Goal: Transaction & Acquisition: Purchase product/service

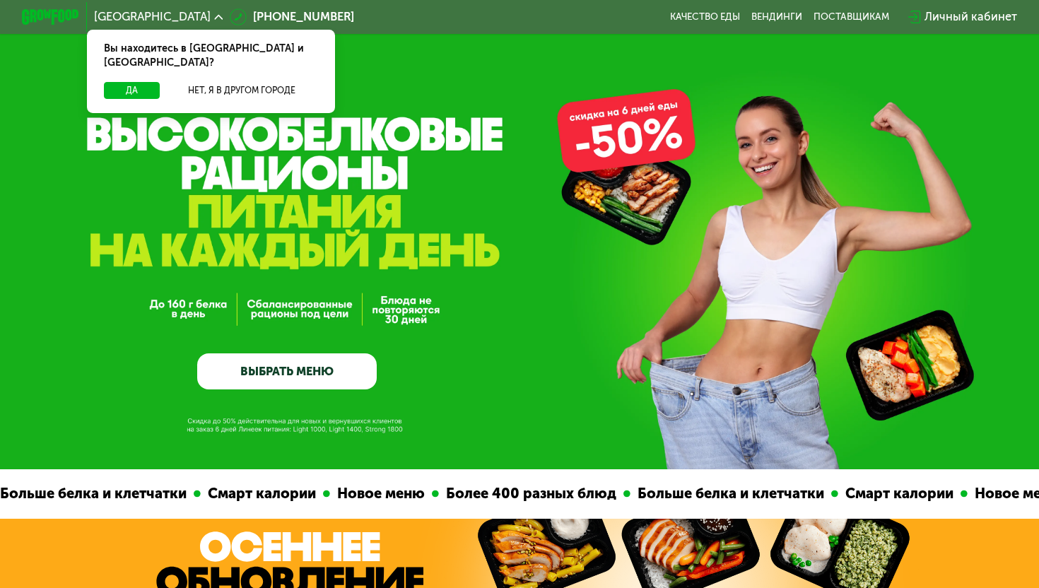
scroll to position [4, 0]
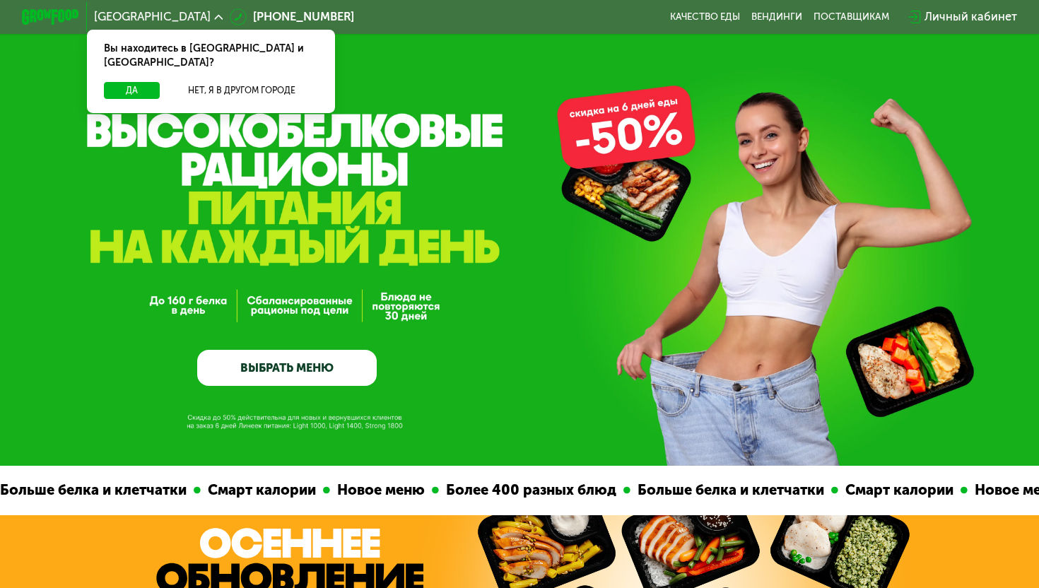
click at [305, 365] on link "ВЫБРАТЬ МЕНЮ" at bounding box center [287, 368] width 180 height 36
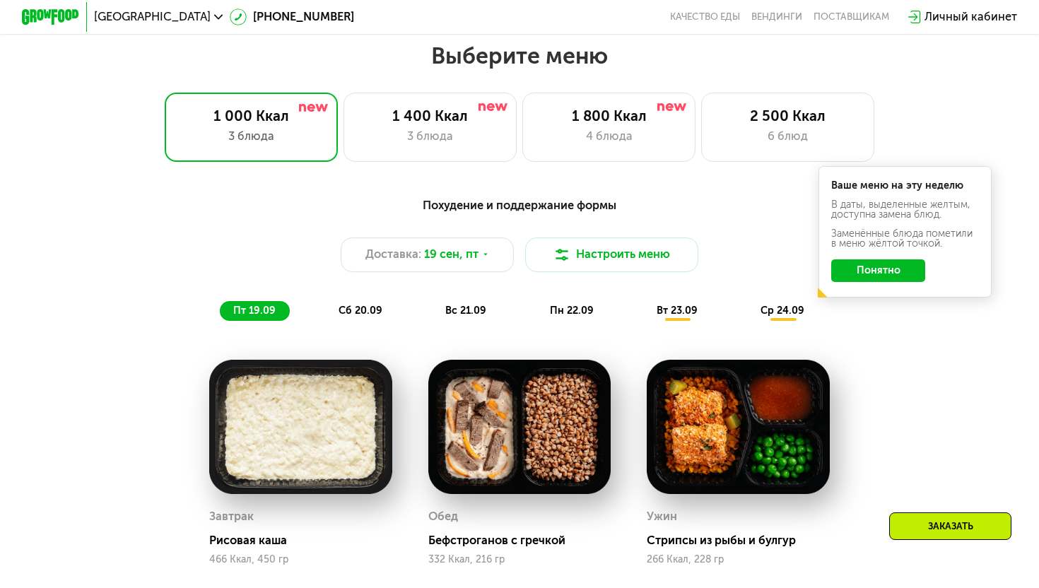
scroll to position [915, 0]
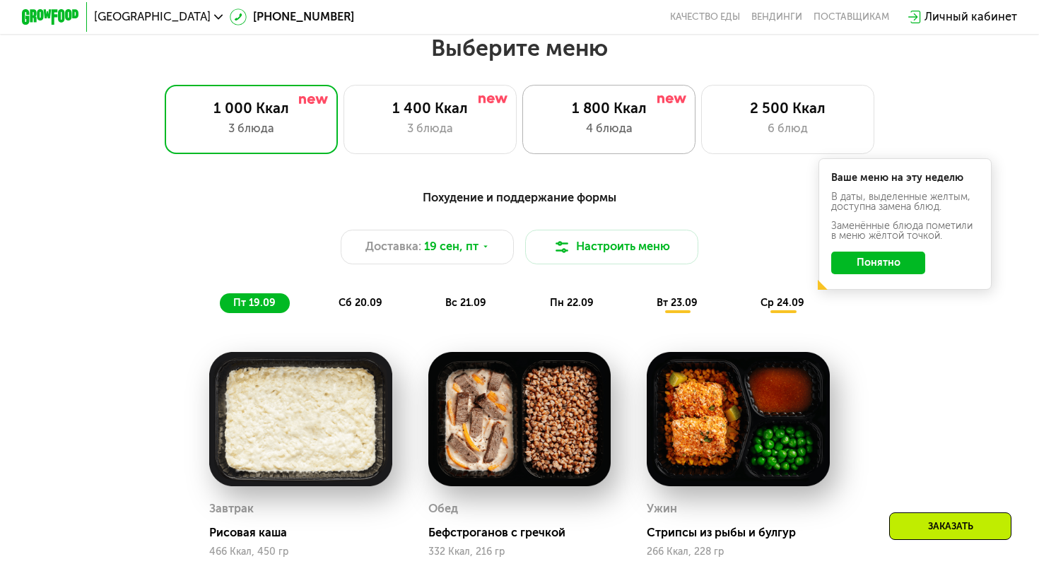
click at [626, 113] on div "1 800 Ккал" at bounding box center [608, 109] width 143 height 18
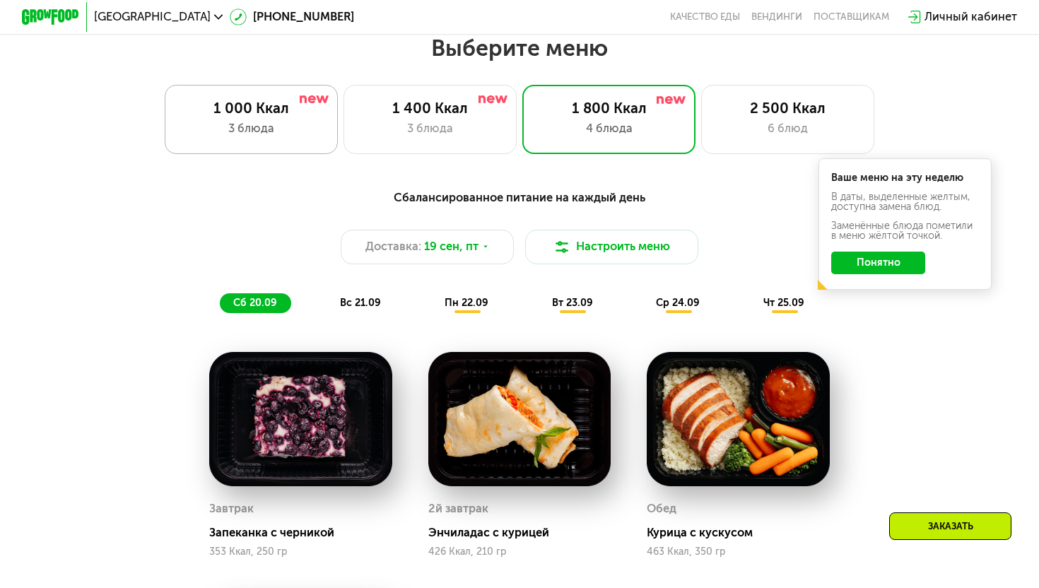
click at [272, 124] on div "3 блюда" at bounding box center [251, 129] width 143 height 18
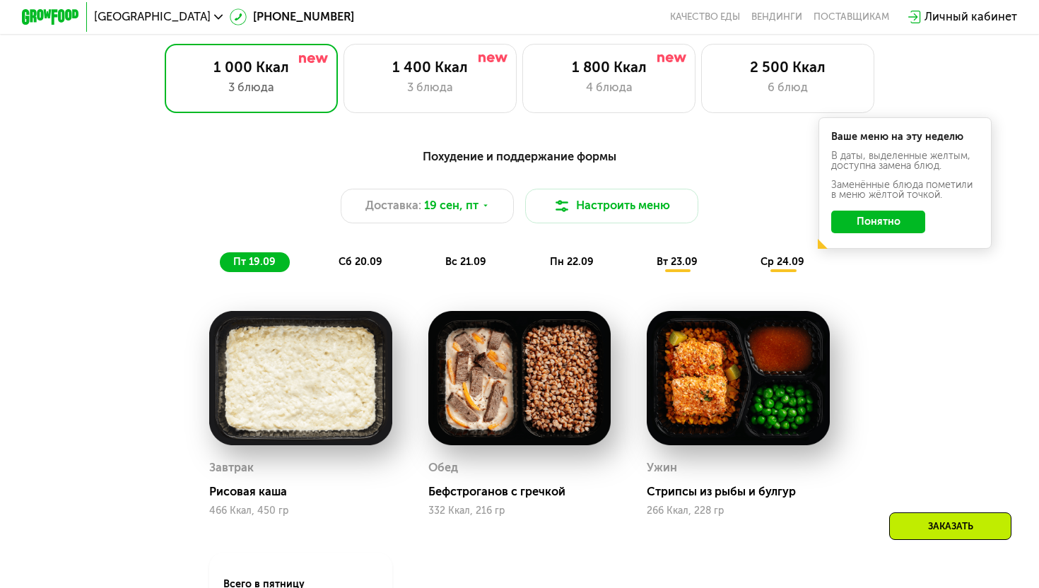
scroll to position [958, 0]
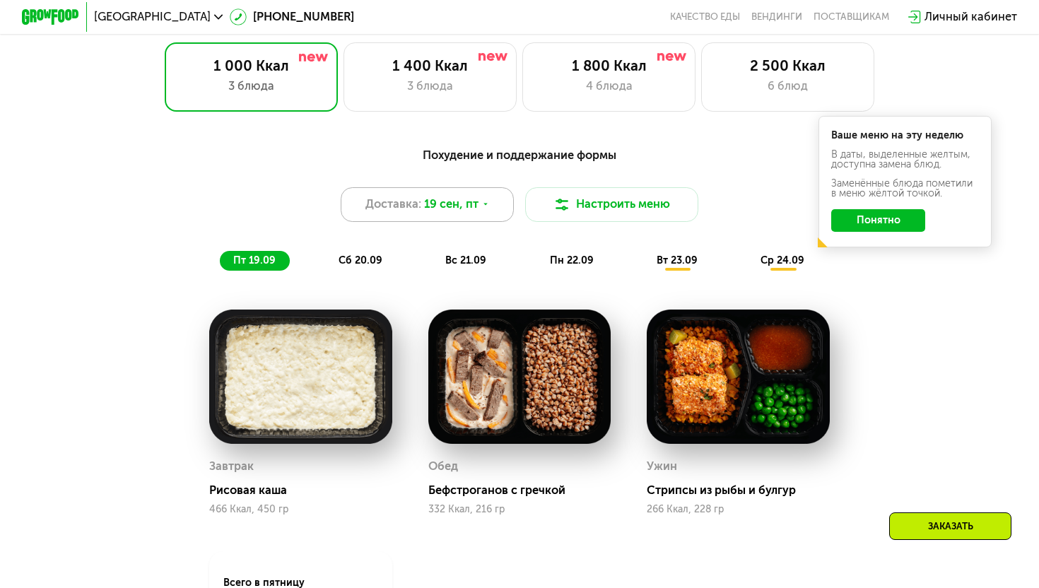
click at [457, 213] on div "Доставка: 19 сен, пт" at bounding box center [427, 204] width 173 height 35
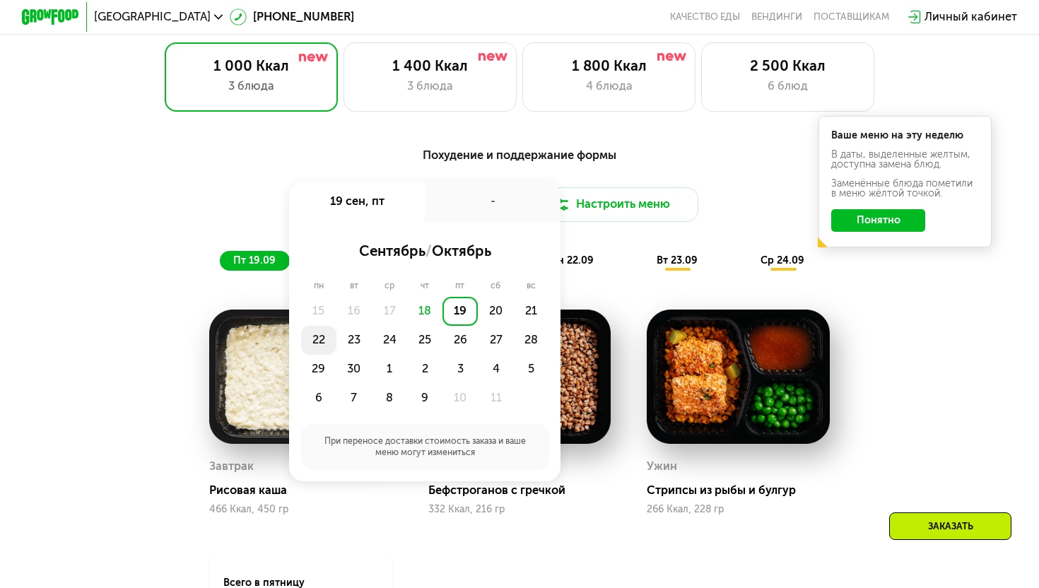
click at [321, 342] on div "22" at bounding box center [318, 340] width 35 height 29
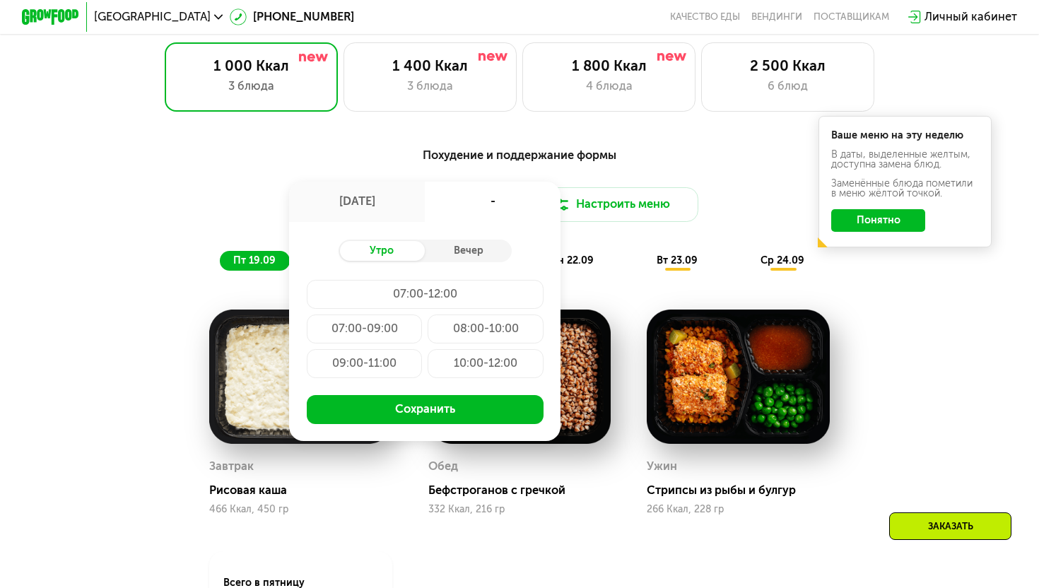
click at [458, 213] on div "-" at bounding box center [493, 202] width 136 height 40
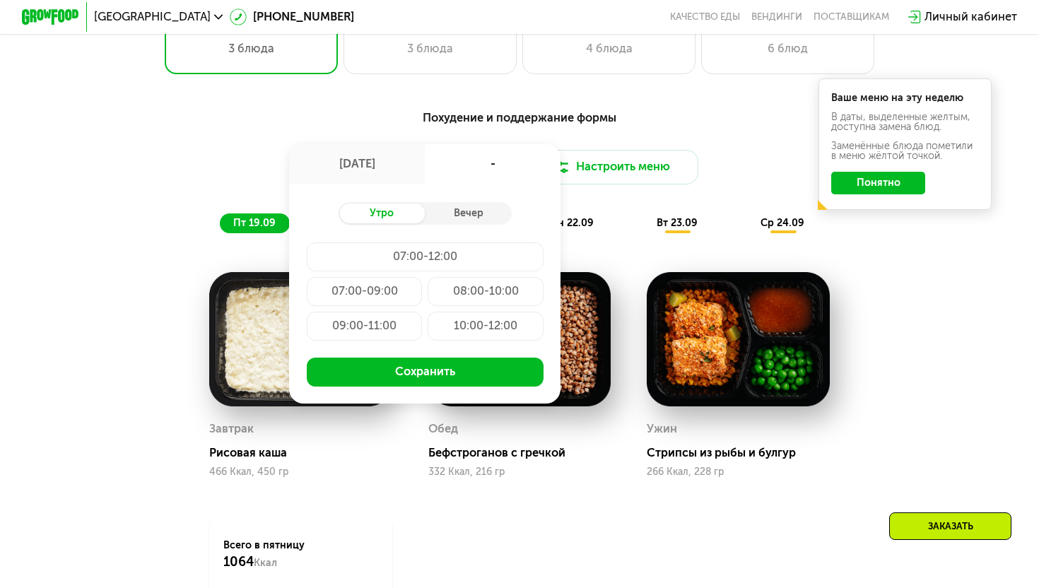
scroll to position [996, 0]
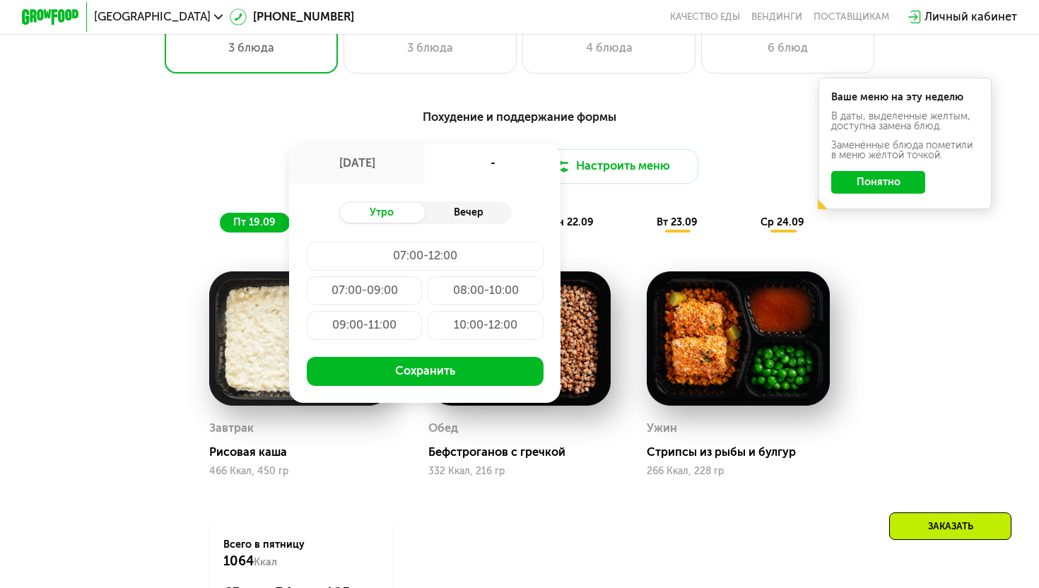
click at [452, 212] on div "Вечер" at bounding box center [468, 213] width 87 height 20
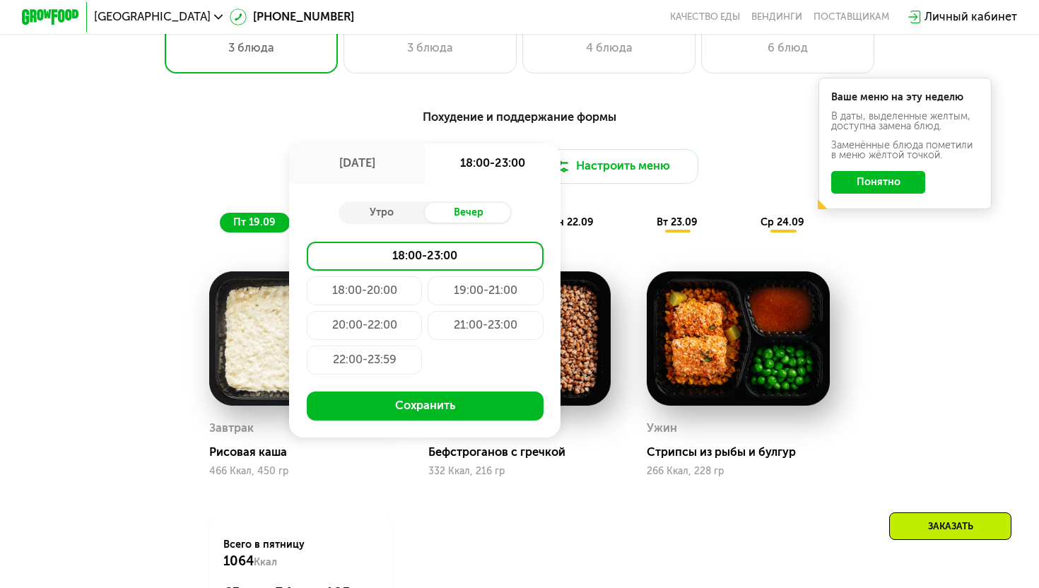
click at [380, 228] on div "Утро Вечер 18:00-23:00 18:00-20:00 19:00-21:00 20:00-22:00 21:00-23:00 22:00-23…" at bounding box center [424, 311] width 271 height 254
click at [380, 220] on div "Утро" at bounding box center [382, 213] width 87 height 20
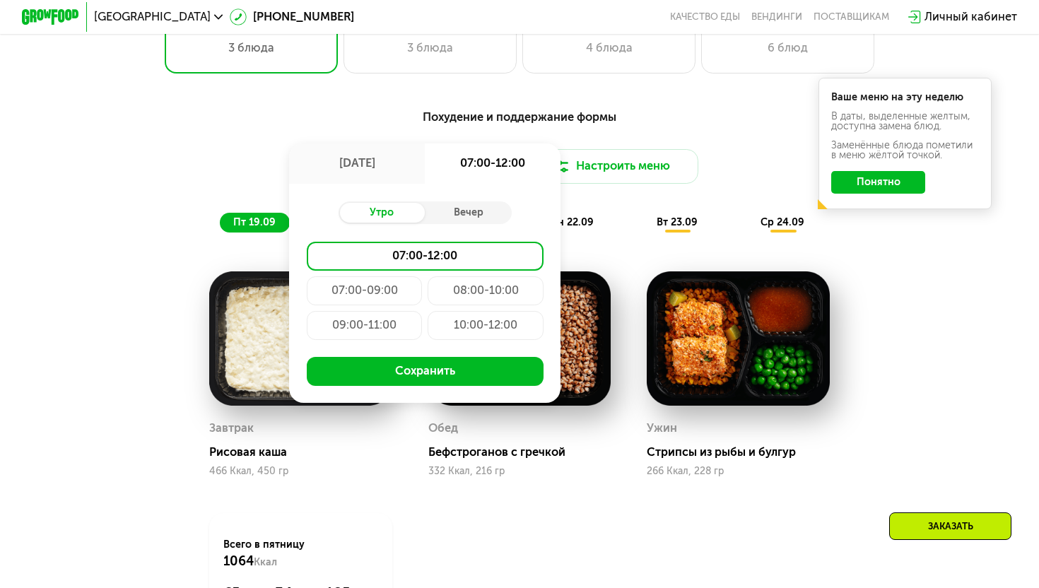
click at [381, 290] on div "07:00-09:00" at bounding box center [364, 290] width 115 height 29
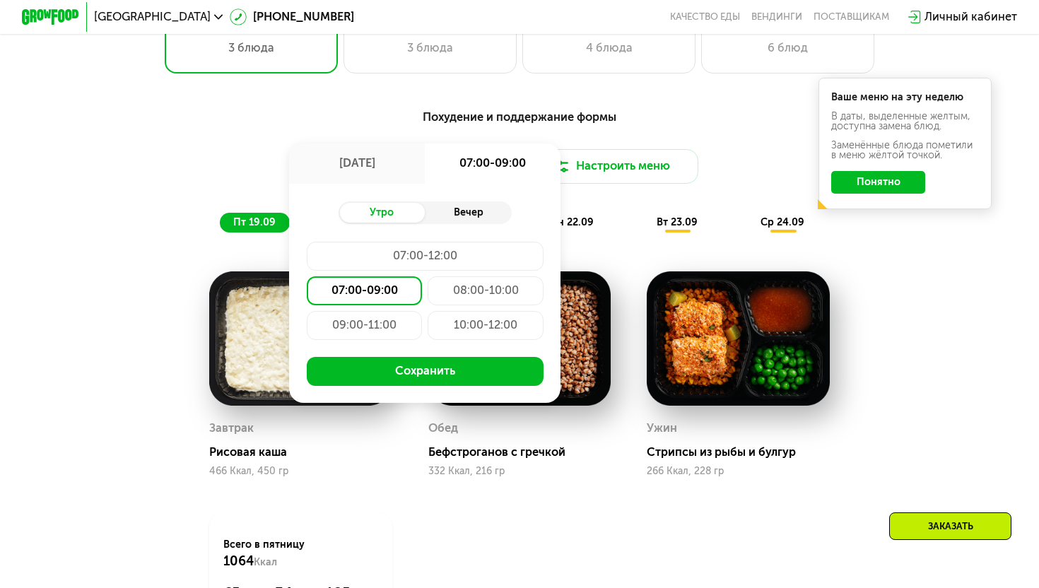
click at [474, 212] on div "Вечер" at bounding box center [468, 213] width 87 height 20
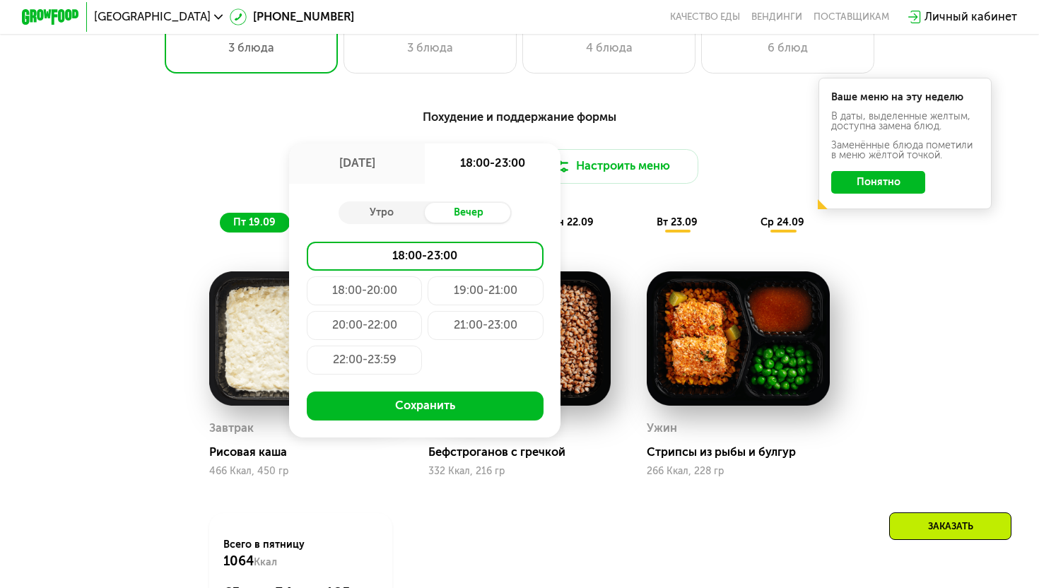
click at [391, 290] on div "18:00-20:00" at bounding box center [364, 290] width 115 height 29
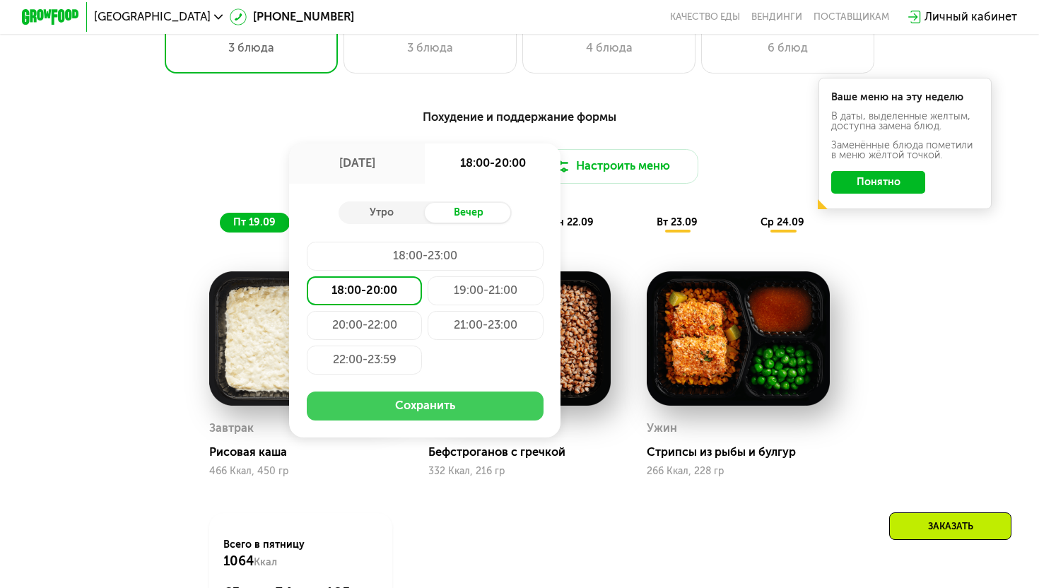
click at [402, 396] on button "Сохранить" at bounding box center [425, 406] width 237 height 29
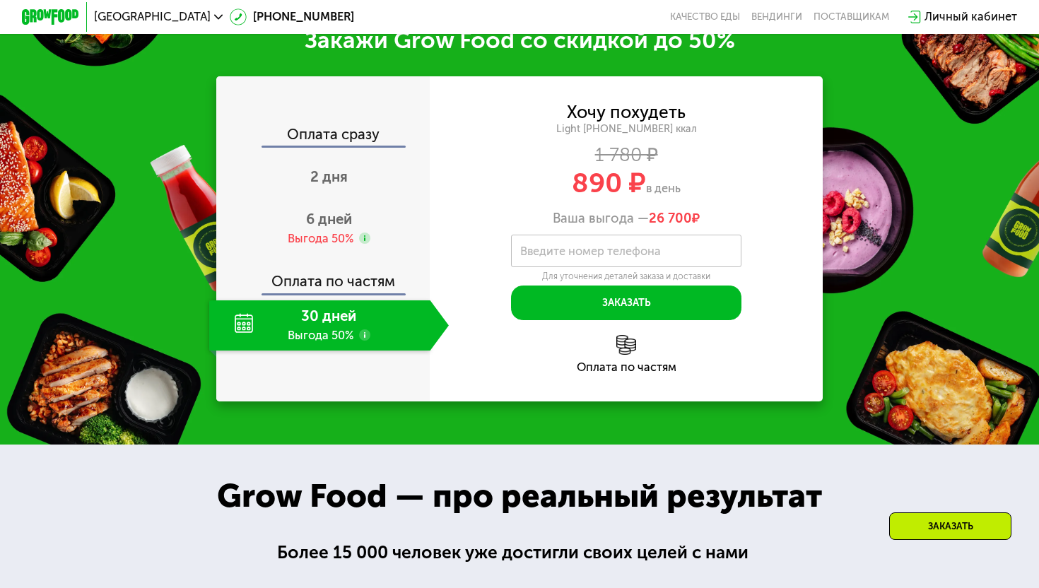
scroll to position [1835, 0]
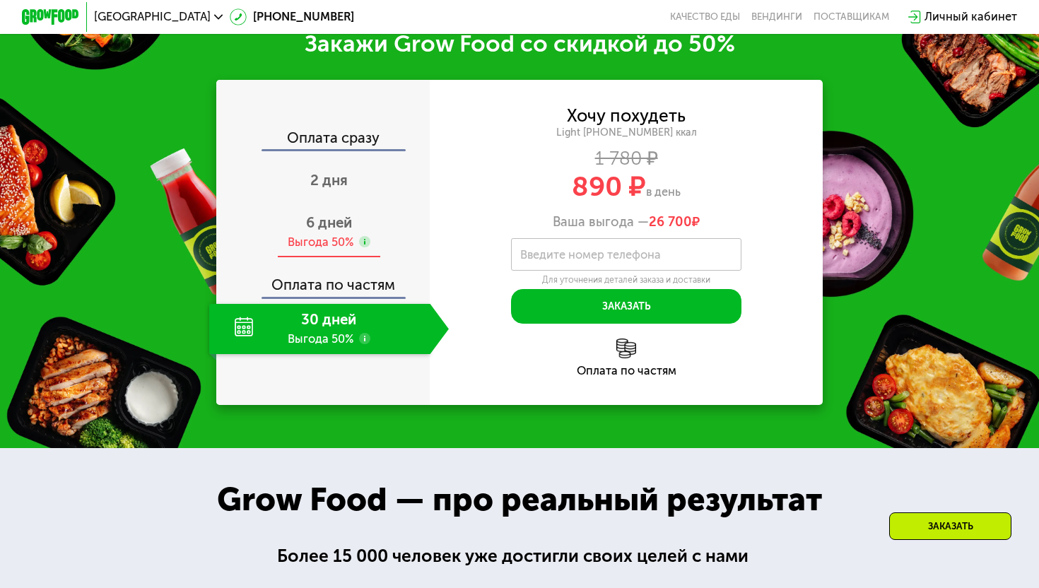
click at [344, 217] on span "6 дней" at bounding box center [329, 222] width 46 height 17
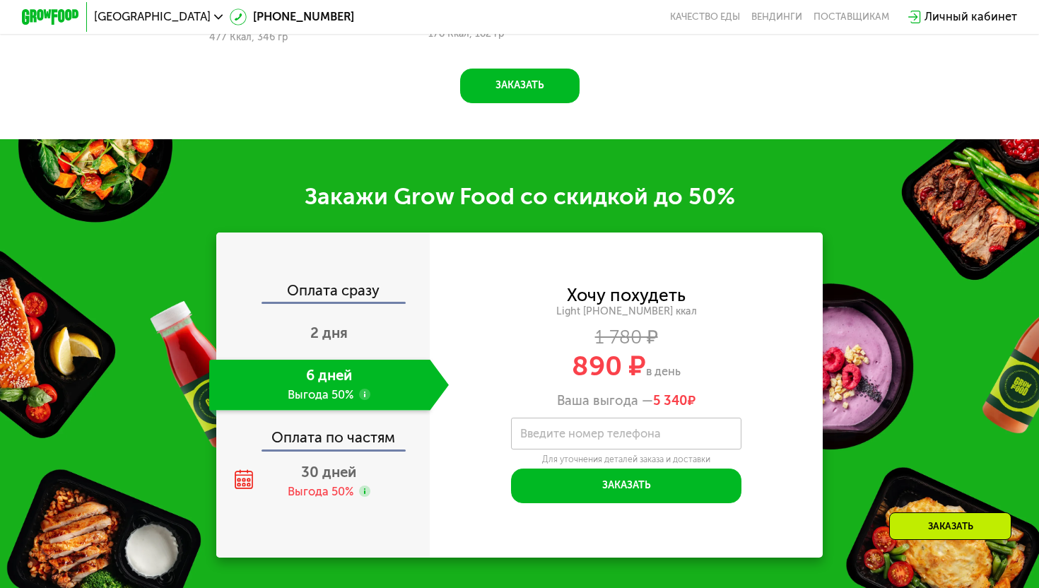
scroll to position [1695, 0]
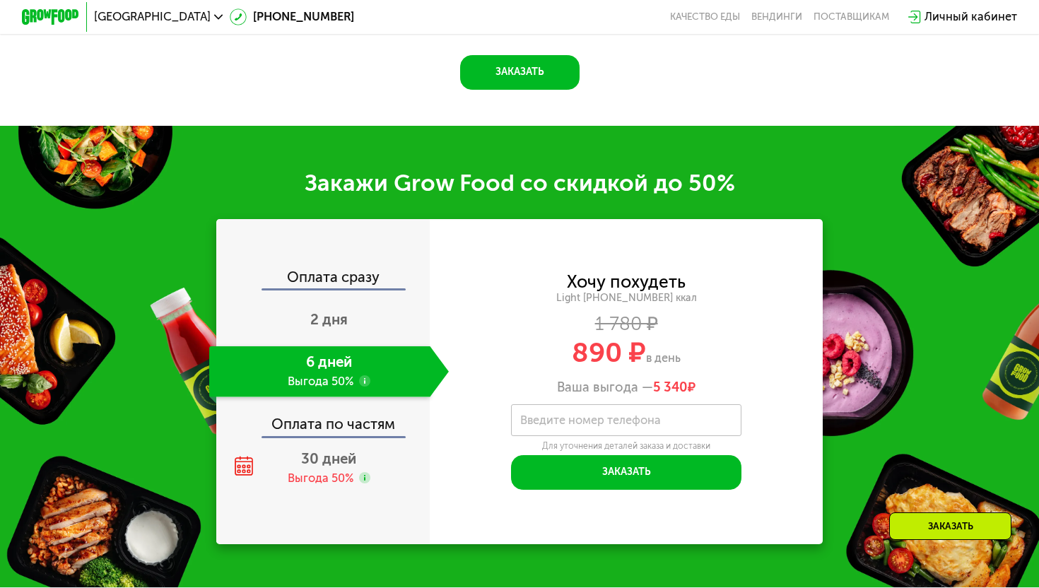
click at [488, 305] on div "Light [PHONE_NUMBER] ккал" at bounding box center [626, 298] width 392 height 13
click at [620, 293] on div "Light [PHONE_NUMBER] ккал" at bounding box center [626, 298] width 392 height 13
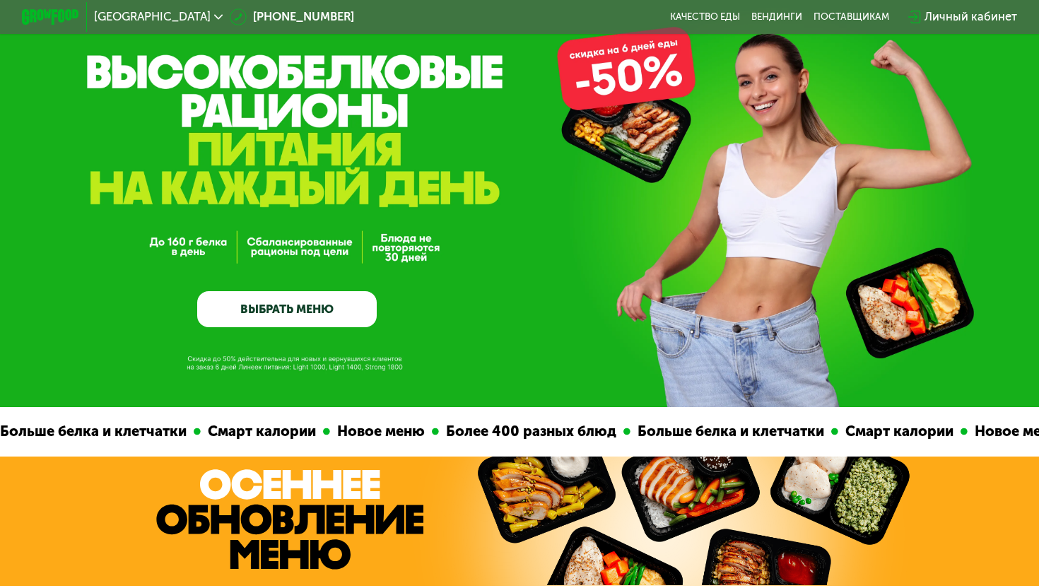
scroll to position [61, 0]
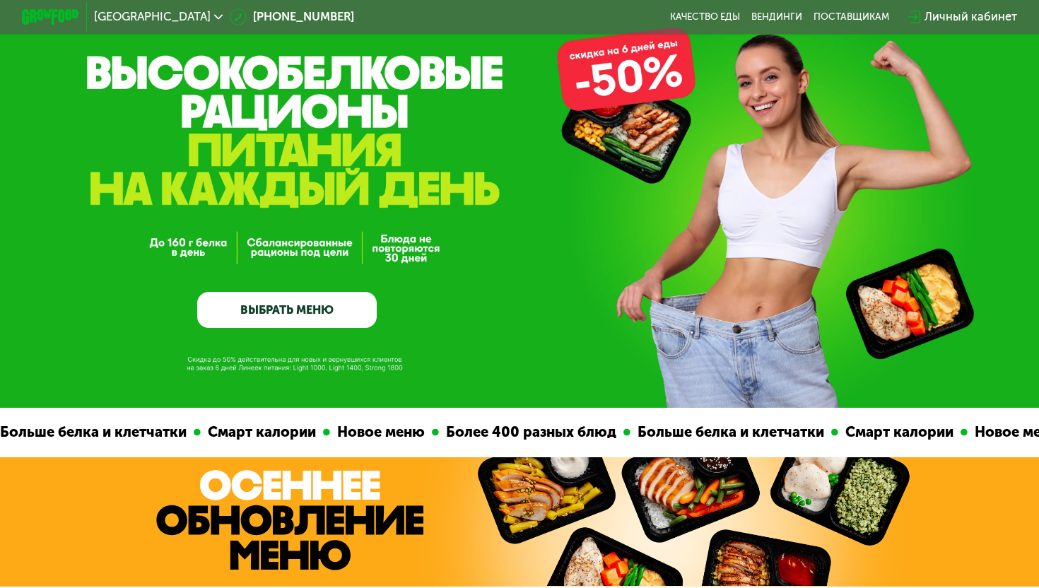
click at [295, 318] on link "ВЫБРАТЬ МЕНЮ" at bounding box center [287, 310] width 180 height 36
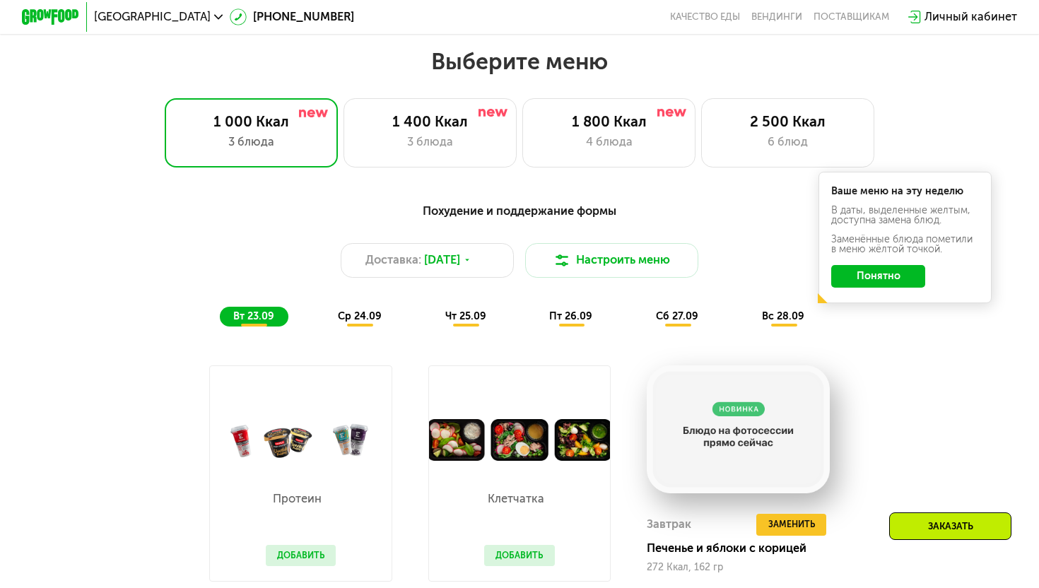
scroll to position [915, 0]
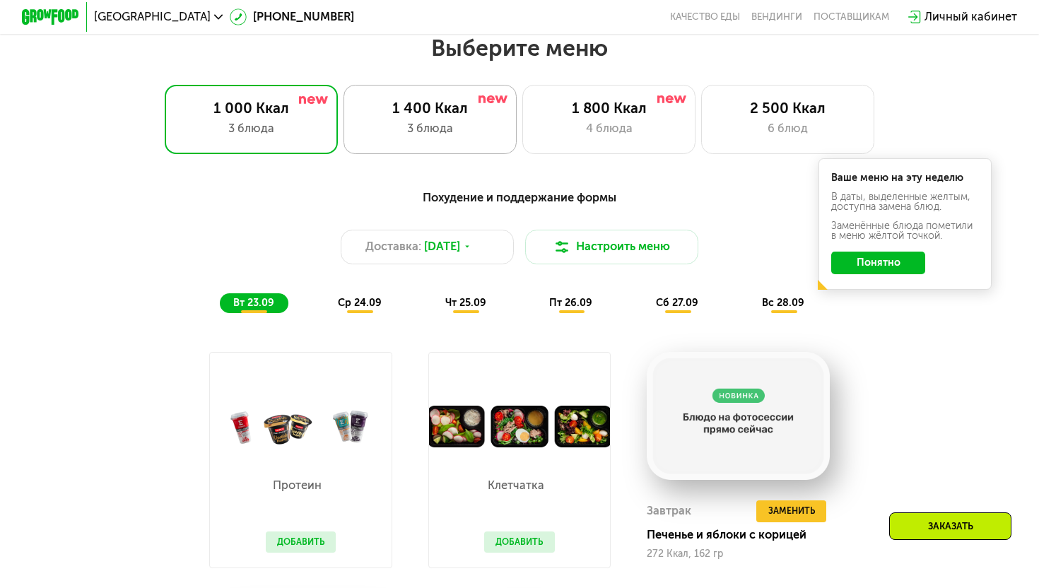
click at [445, 136] on div "3 блюда" at bounding box center [429, 129] width 143 height 18
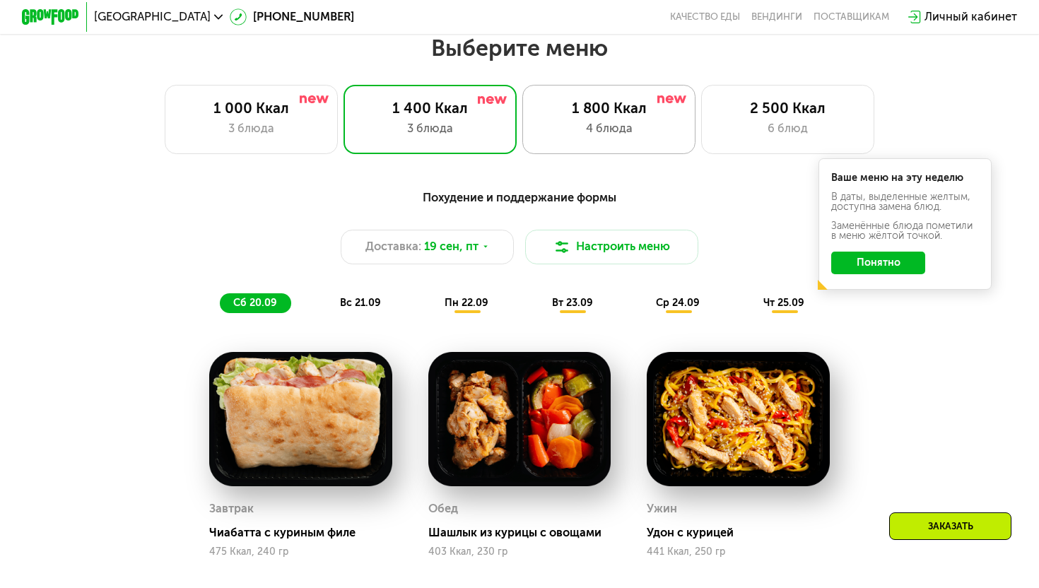
click at [575, 134] on div "4 блюда" at bounding box center [608, 129] width 143 height 18
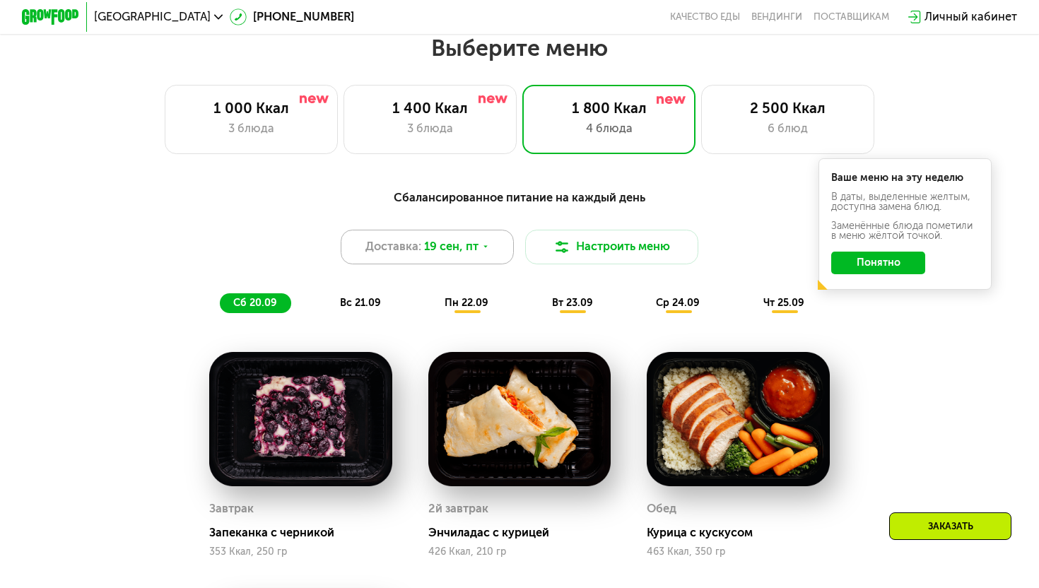
click at [429, 247] on span "19 сен, пт" at bounding box center [451, 247] width 54 height 18
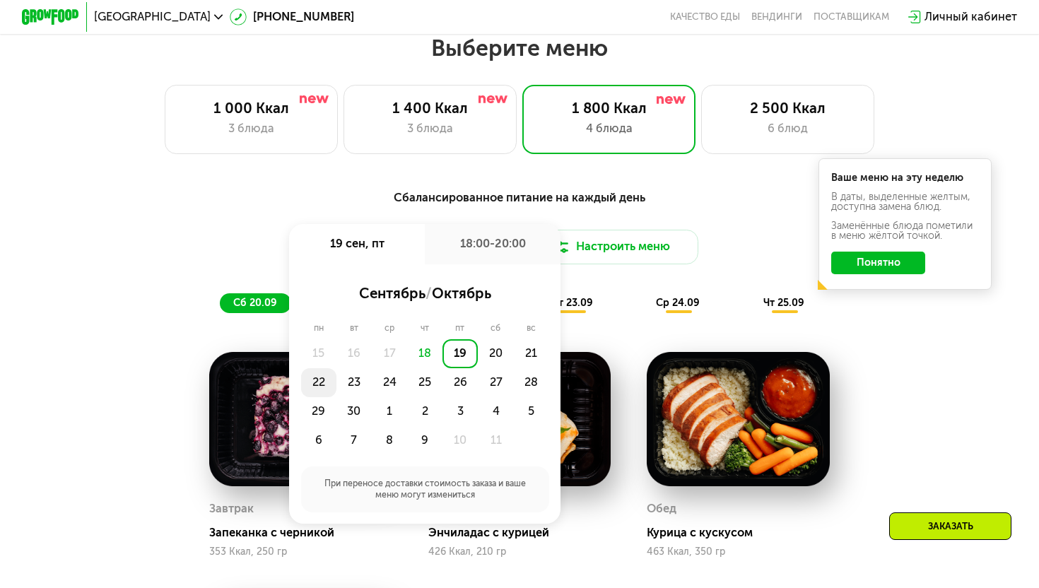
click at [319, 391] on div "22" at bounding box center [318, 382] width 35 height 29
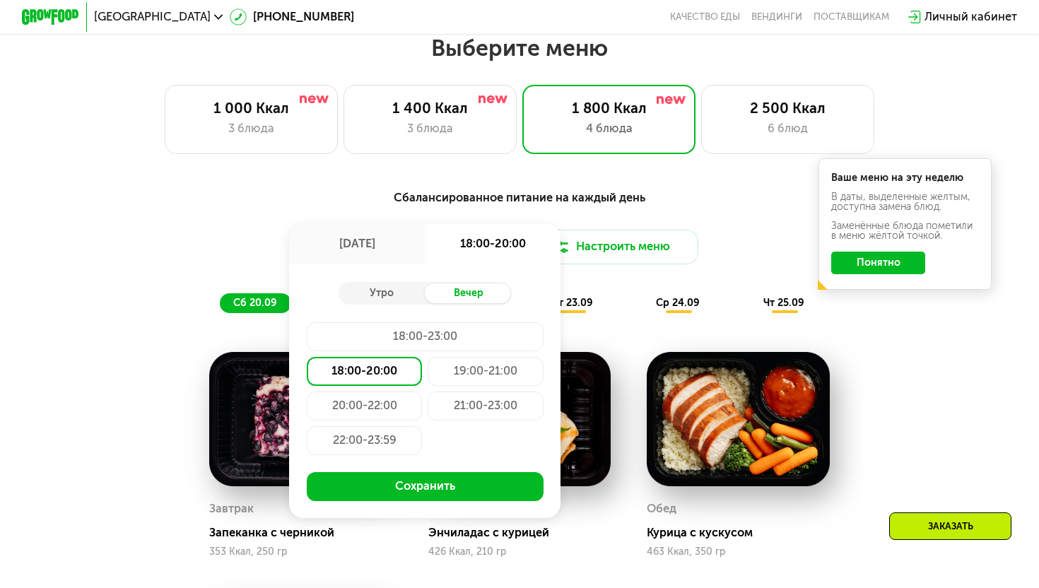
click at [392, 373] on div "18:00-20:00" at bounding box center [364, 371] width 115 height 29
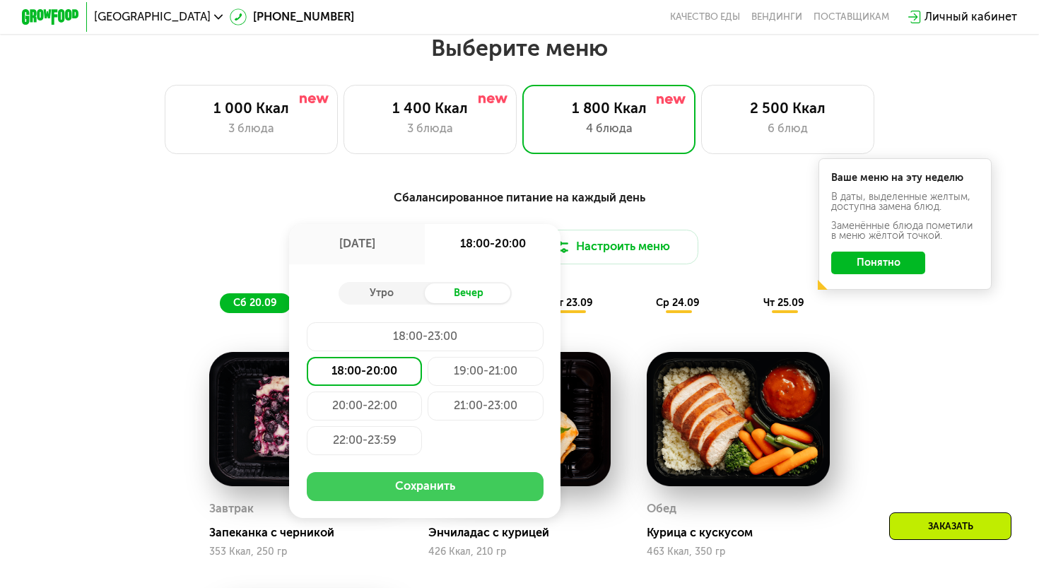
click at [411, 493] on button "Сохранить" at bounding box center [425, 486] width 237 height 29
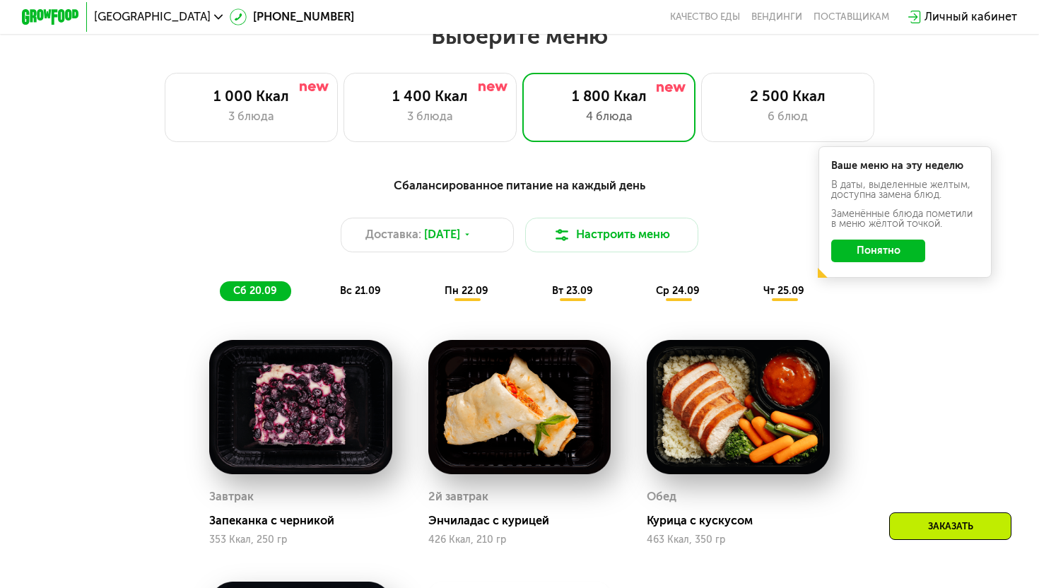
scroll to position [735, 0]
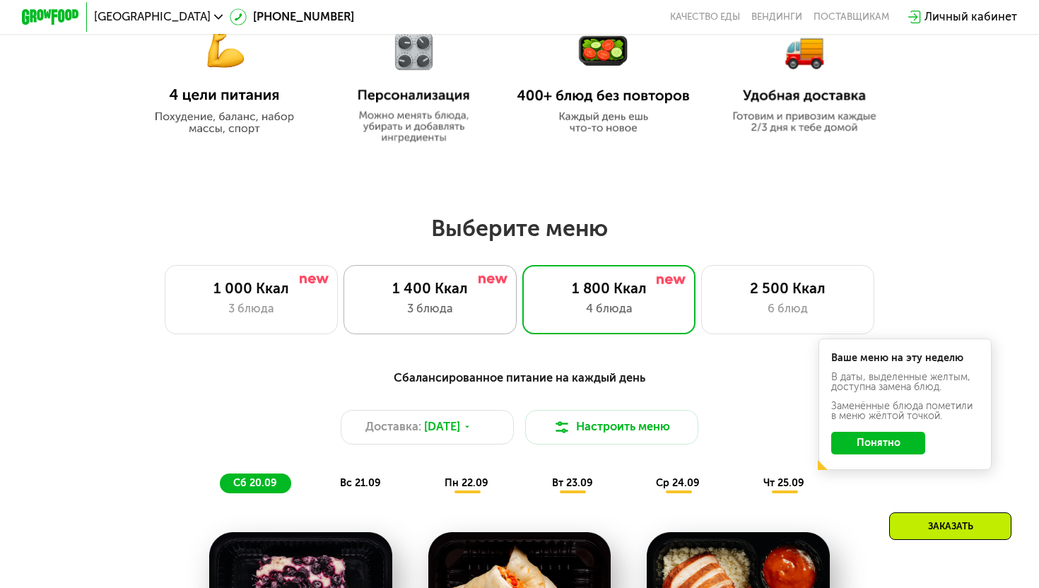
click at [476, 310] on div "3 блюда" at bounding box center [429, 309] width 143 height 18
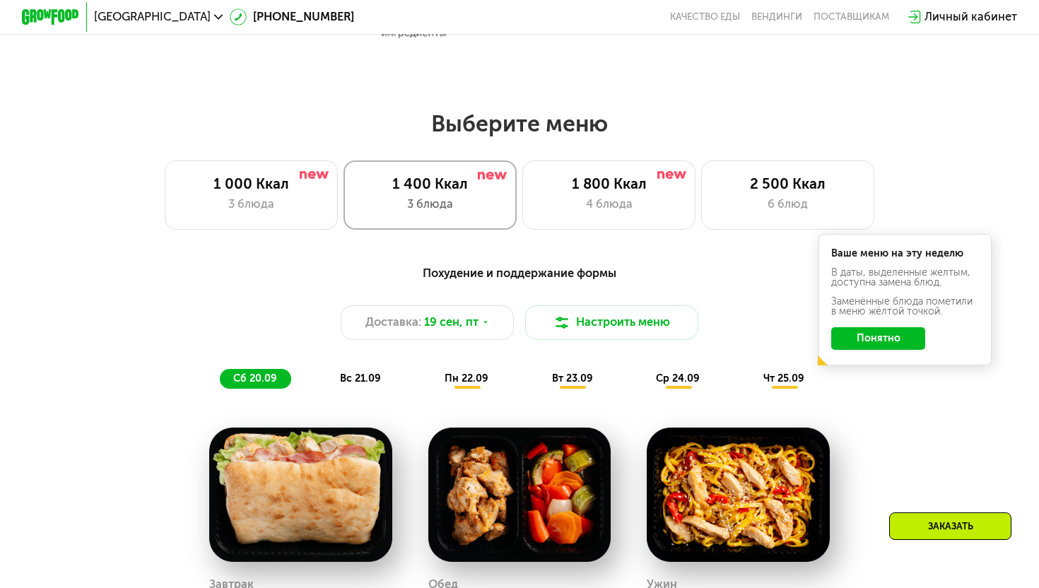
scroll to position [717, 0]
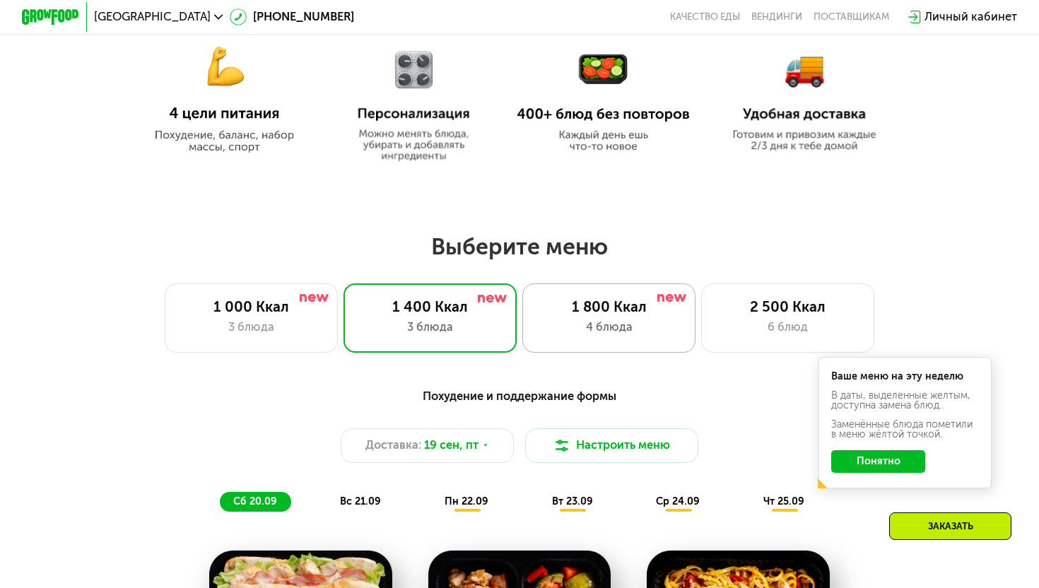
click at [608, 308] on div "1 800 Ккал" at bounding box center [608, 307] width 143 height 18
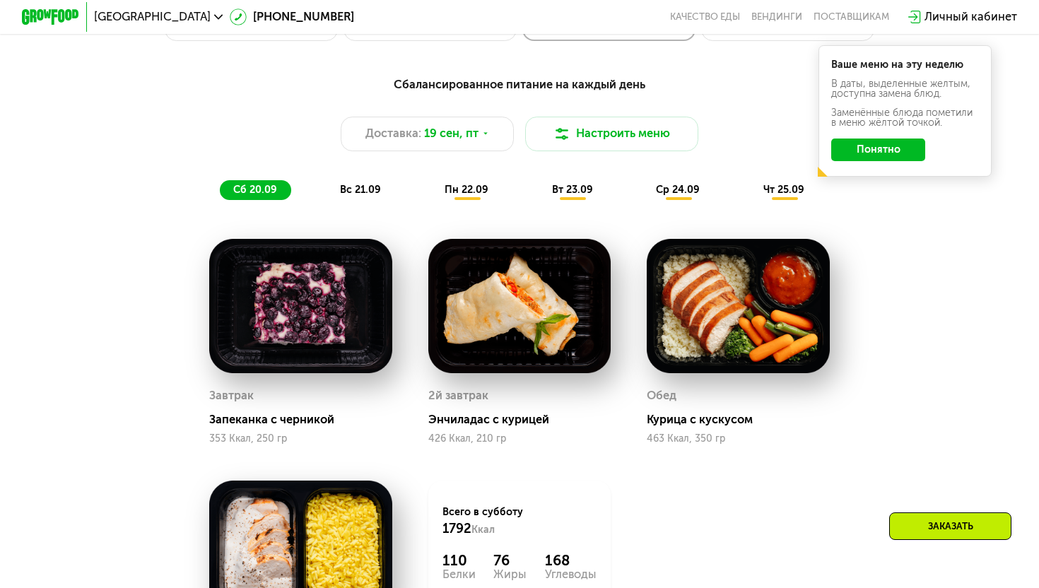
scroll to position [1031, 0]
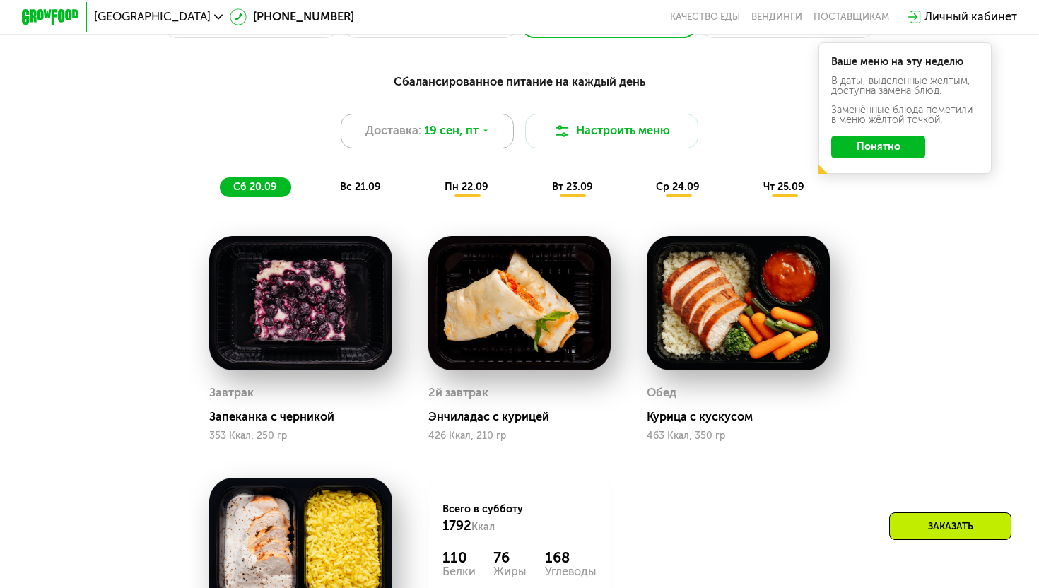
click at [436, 136] on span "19 сен, пт" at bounding box center [451, 131] width 54 height 18
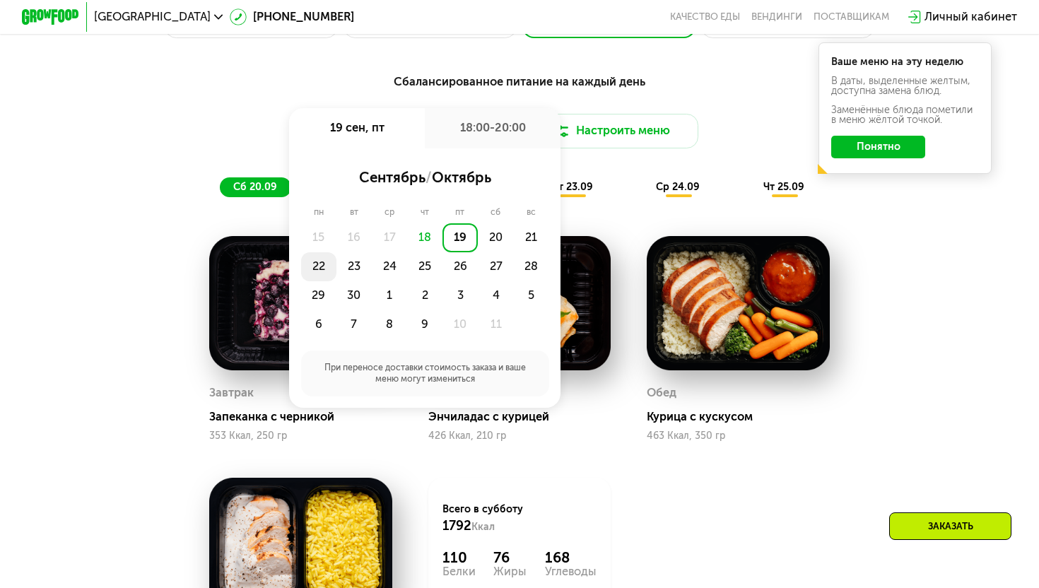
click at [327, 276] on div "22" at bounding box center [318, 266] width 35 height 29
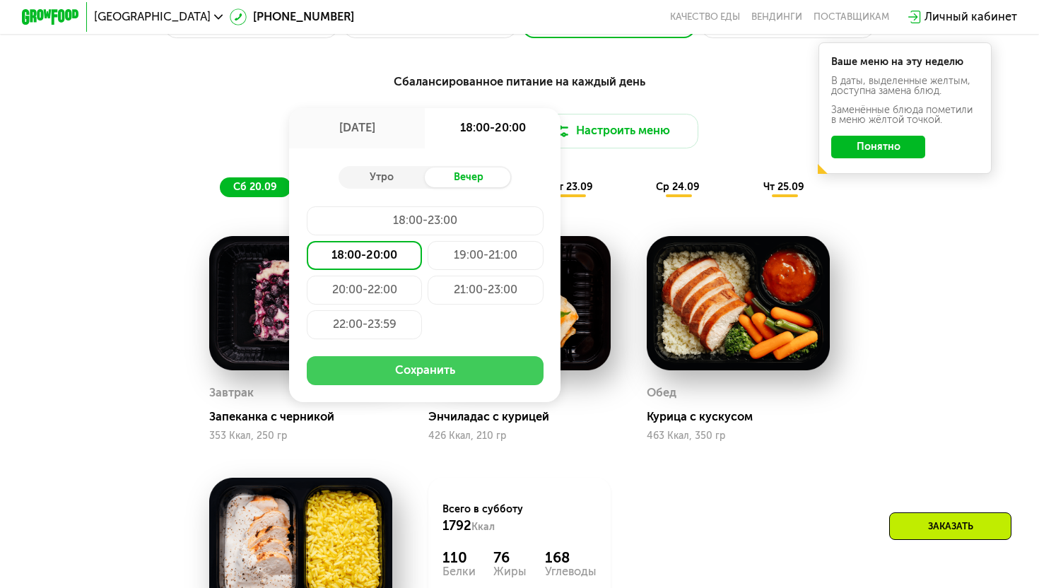
click at [405, 368] on button "Сохранить" at bounding box center [425, 370] width 237 height 29
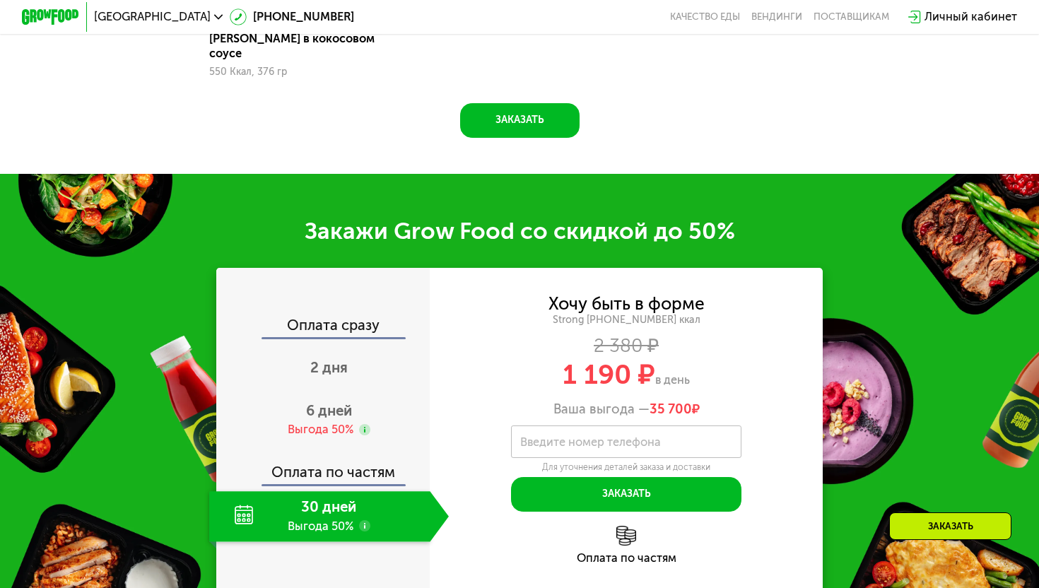
scroll to position [1654, 0]
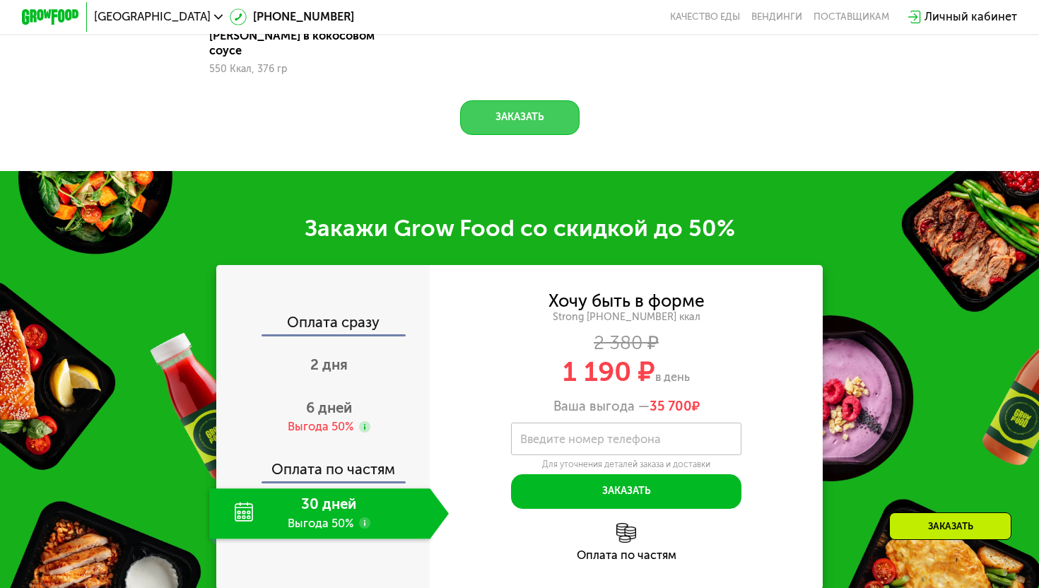
drag, startPoint x: 502, startPoint y: 110, endPoint x: 476, endPoint y: 283, distance: 175.1
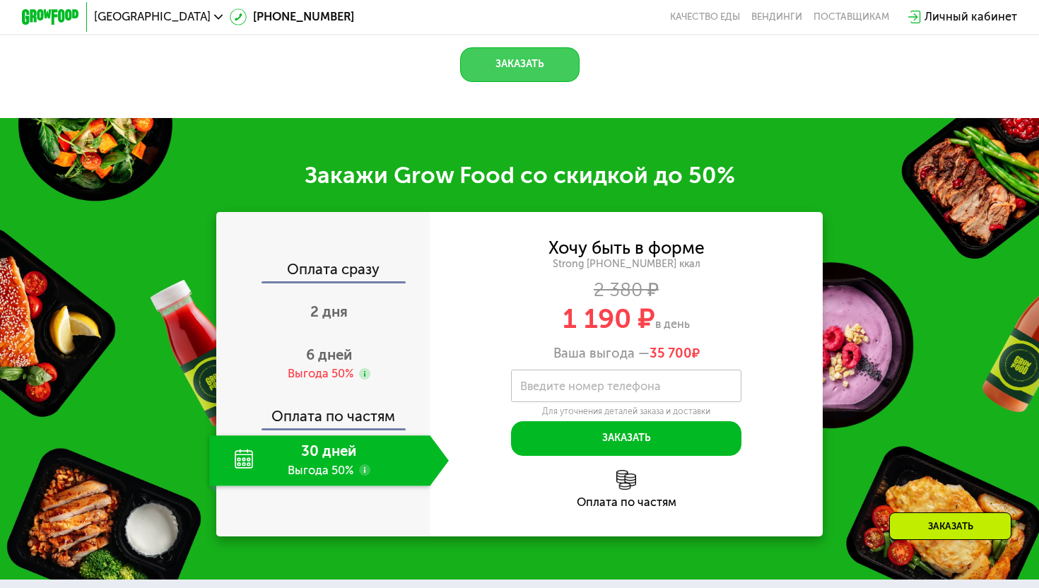
scroll to position [1717, 0]
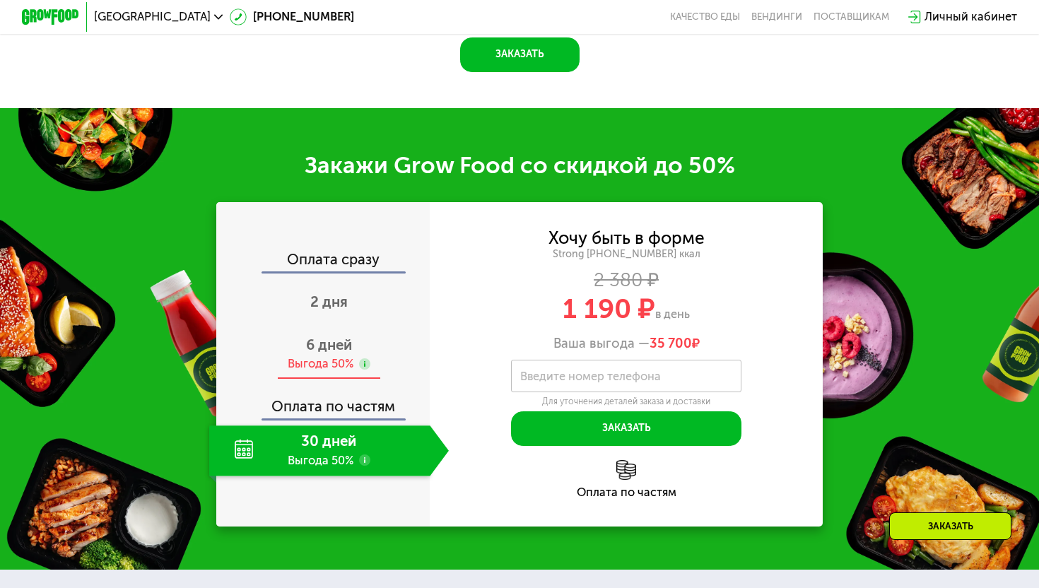
click at [347, 356] on div "Выгода 50%" at bounding box center [321, 364] width 66 height 16
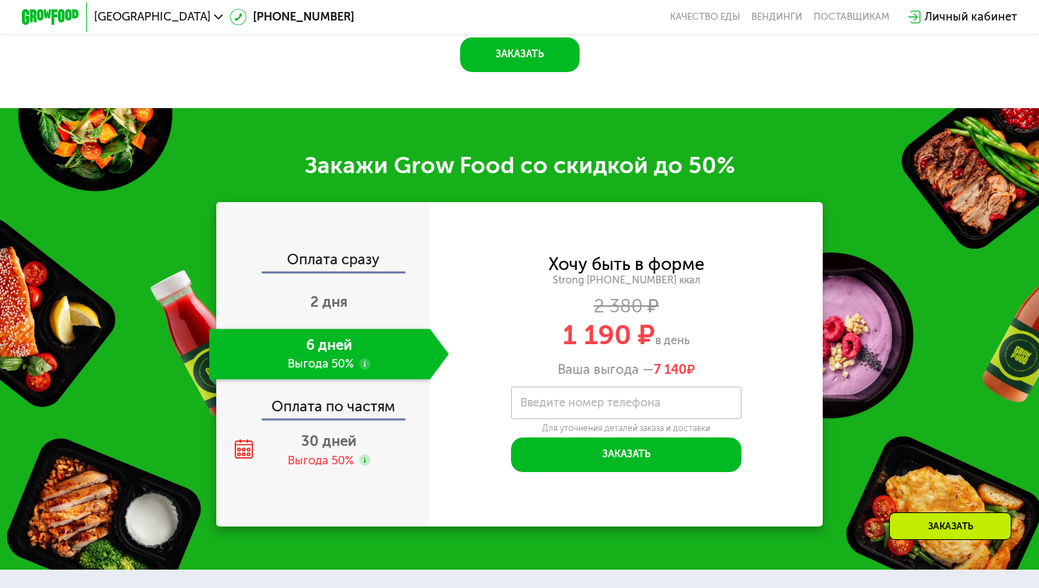
click at [565, 399] on label "Введите номер телефона" at bounding box center [590, 403] width 141 height 8
click at [565, 387] on input "Введите номер телефона" at bounding box center [626, 403] width 231 height 33
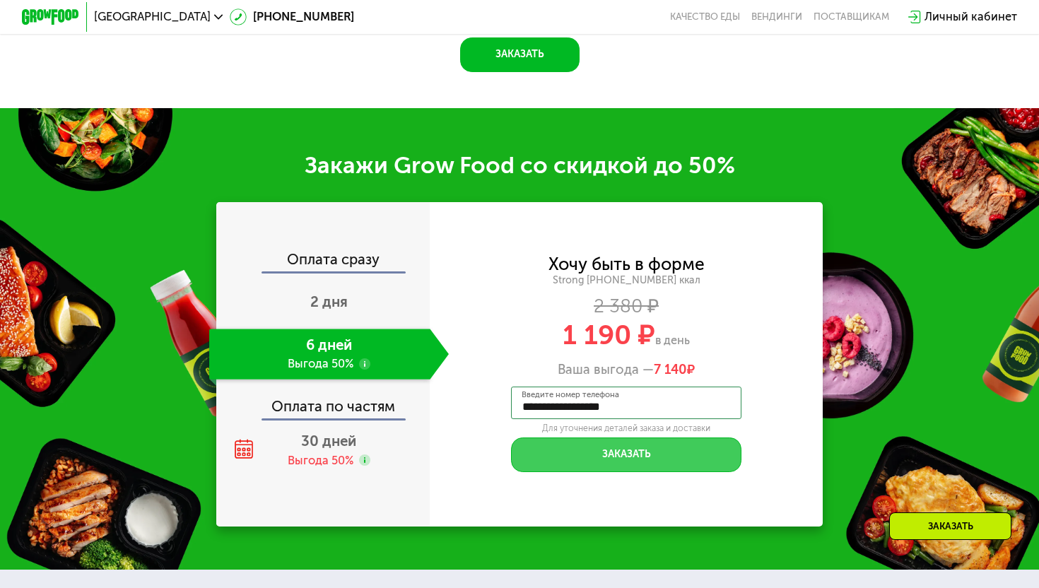
type input "**********"
click at [575, 437] on button "Заказать" at bounding box center [626, 454] width 231 height 35
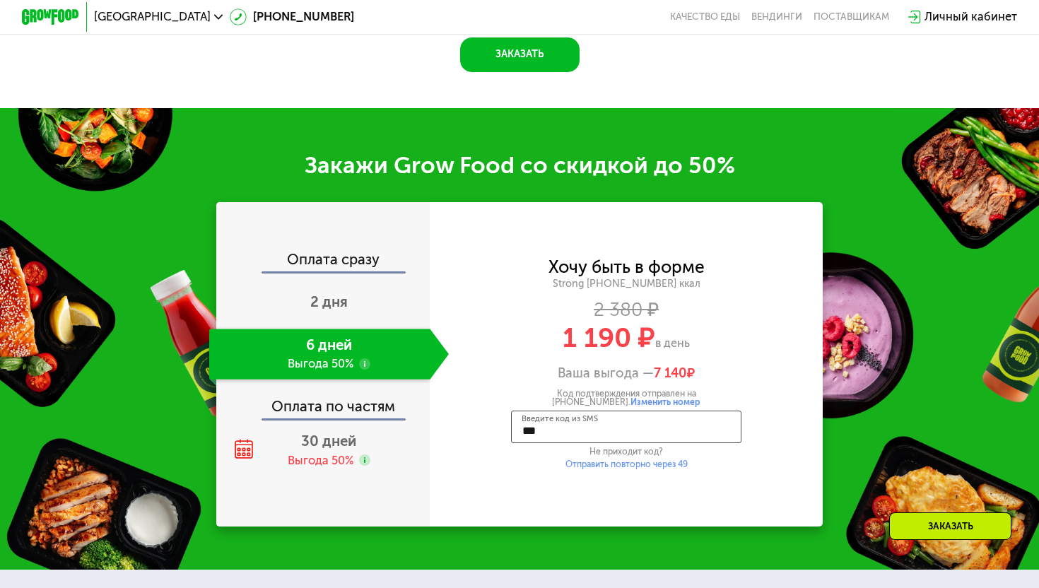
type input "****"
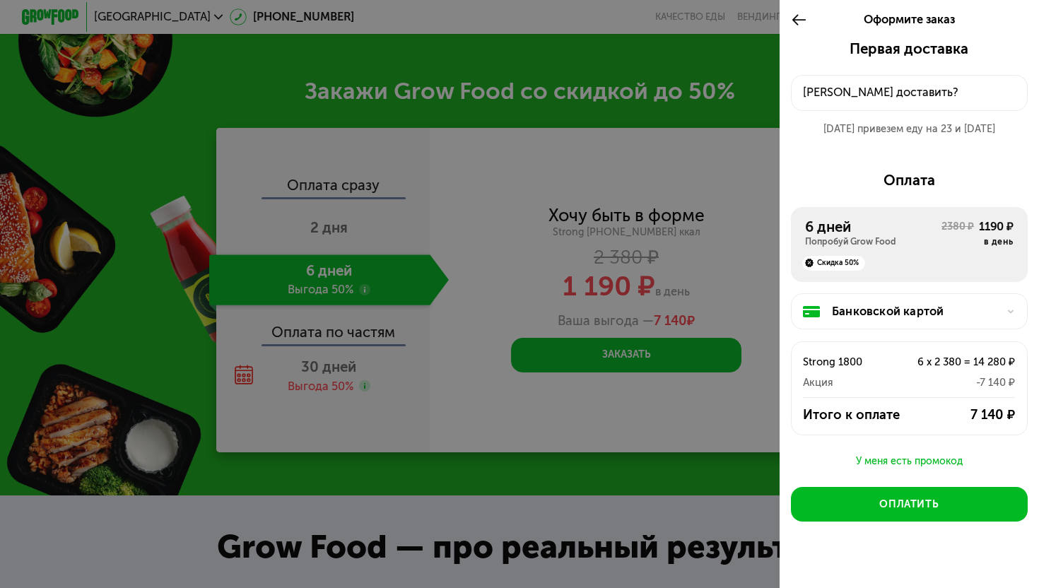
scroll to position [1755, 0]
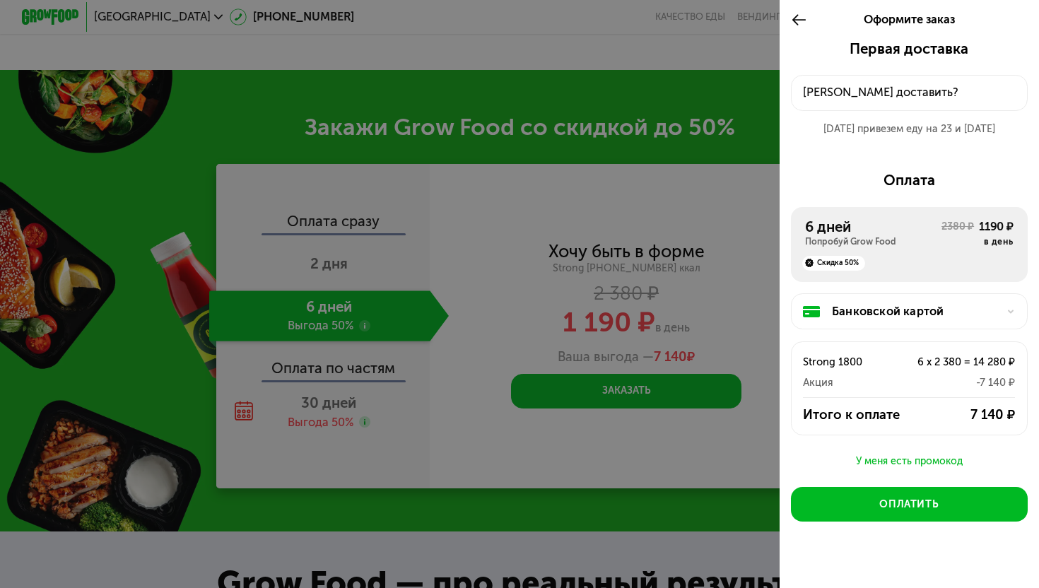
click at [851, 94] on div "Куда доставить?" at bounding box center [909, 93] width 212 height 18
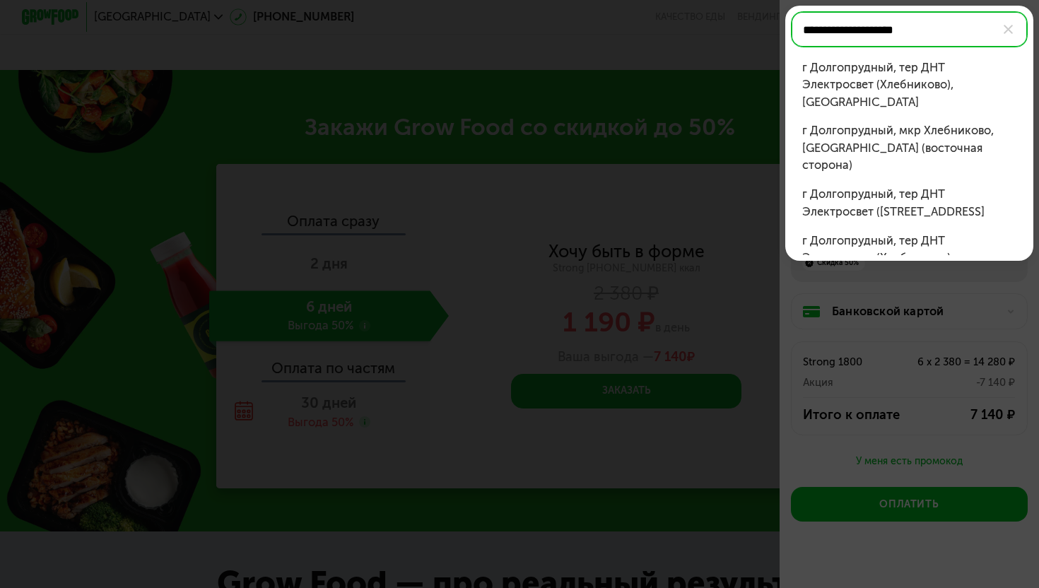
click at [840, 139] on div "г Долгопрудный, мкр Хлебниково, ул Колхозная (восточная сторона)" at bounding box center [908, 148] width 213 height 52
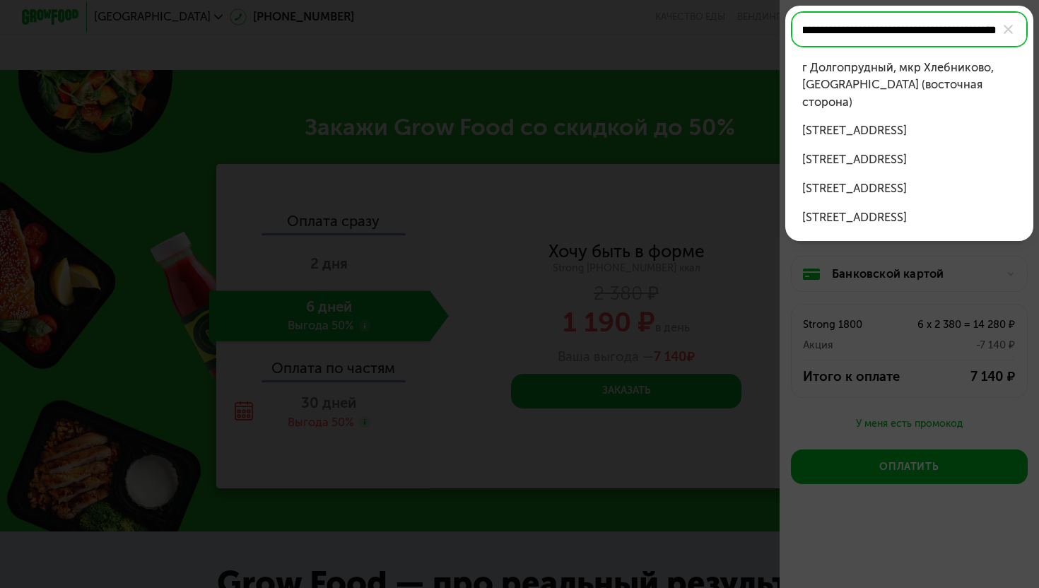
scroll to position [0, 204]
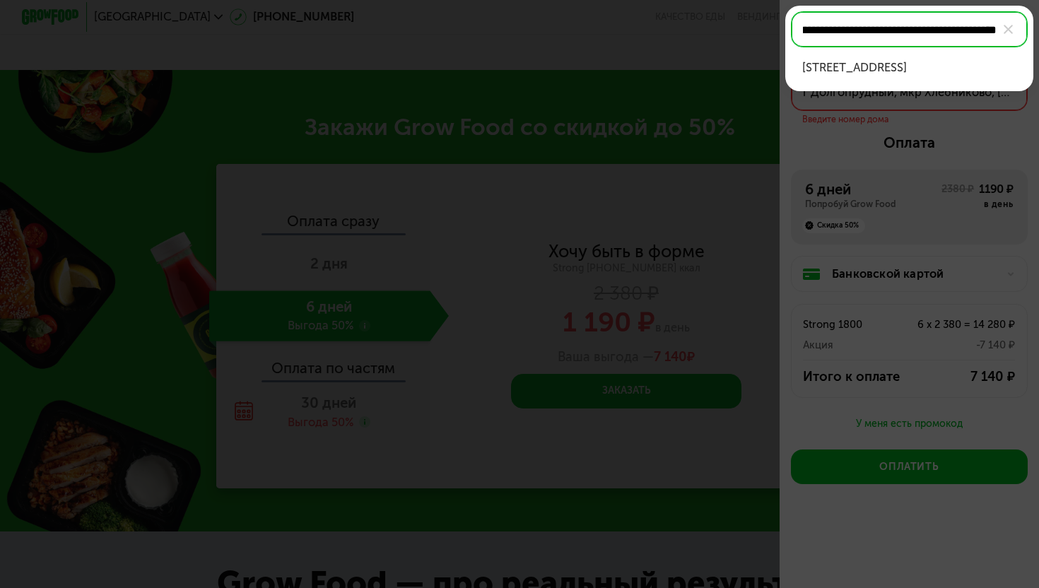
click at [913, 77] on div "г Долгопрудный, мкр Хлебниково, ул Колхозная (восточная сторона), д 17" at bounding box center [908, 68] width 213 height 18
type input "**********"
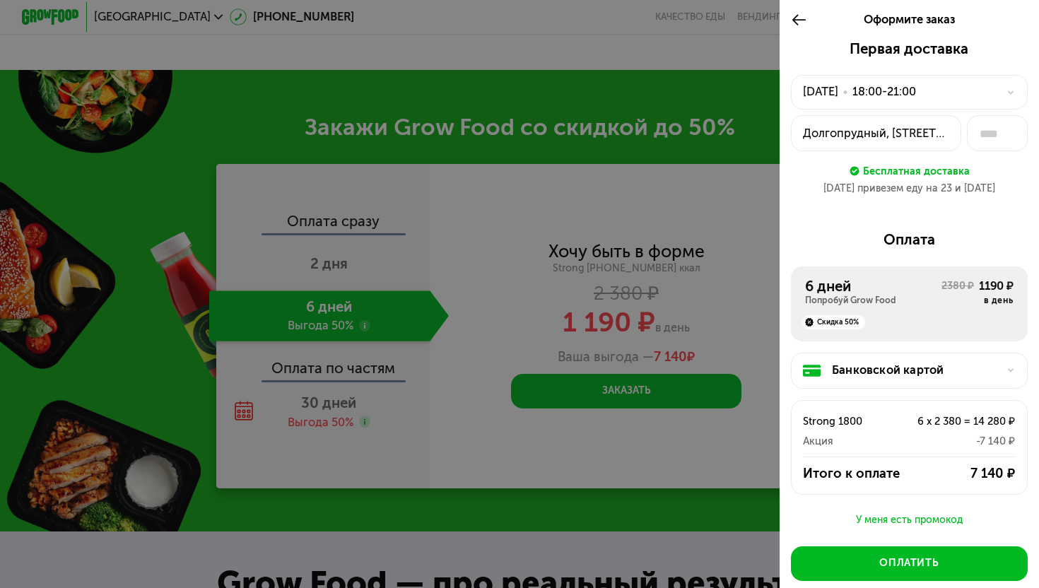
scroll to position [76, 0]
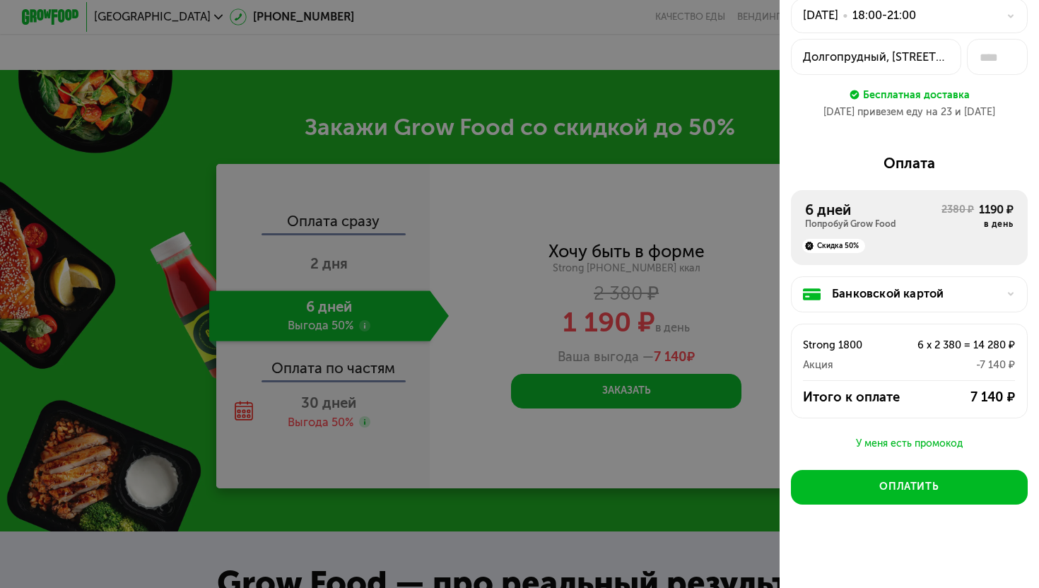
click at [570, 459] on div at bounding box center [519, 294] width 1039 height 588
click at [704, 160] on div at bounding box center [519, 294] width 1039 height 588
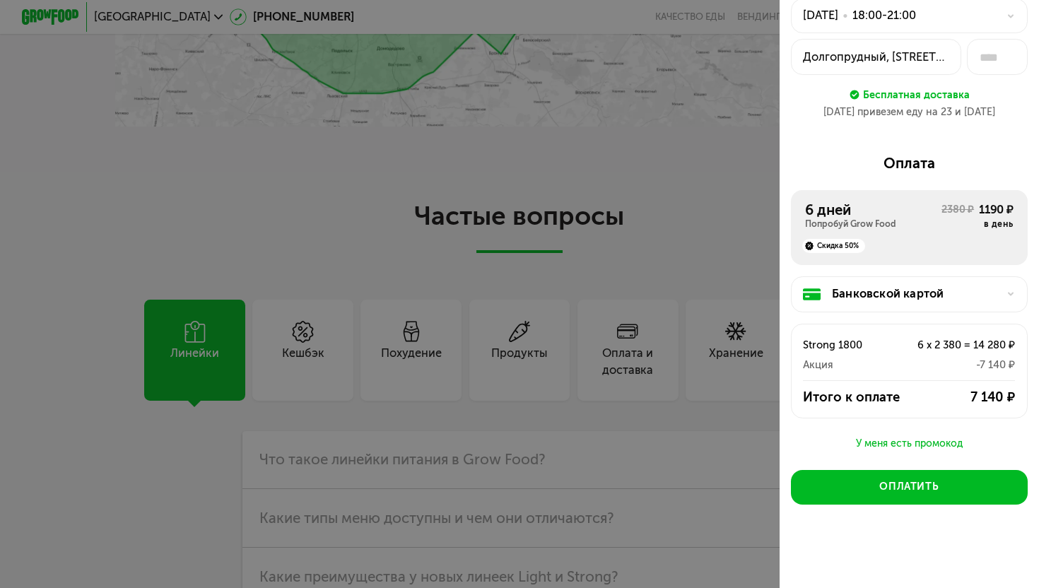
scroll to position [3249, 0]
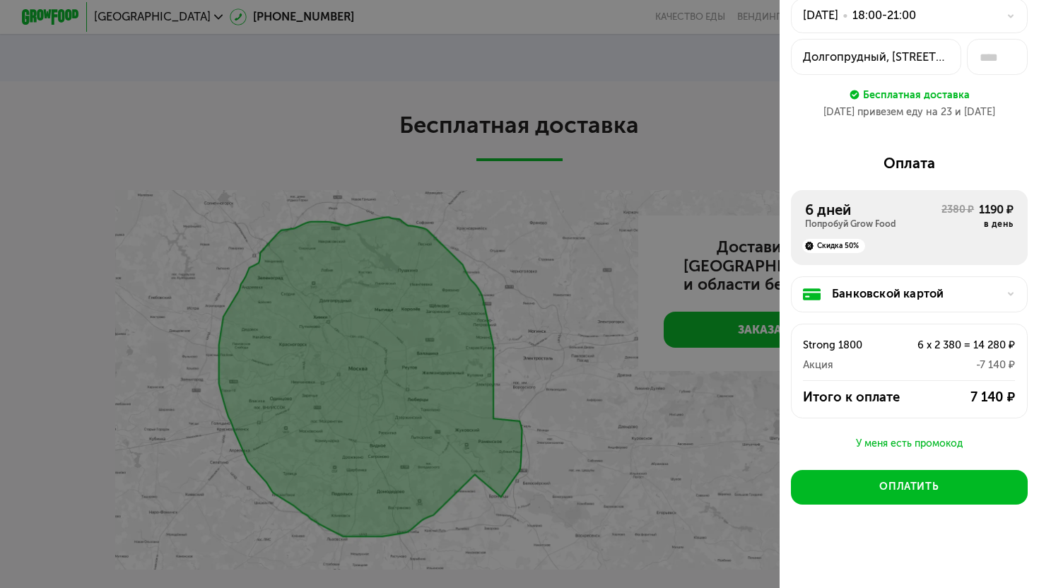
click at [636, 198] on div at bounding box center [519, 294] width 1039 height 588
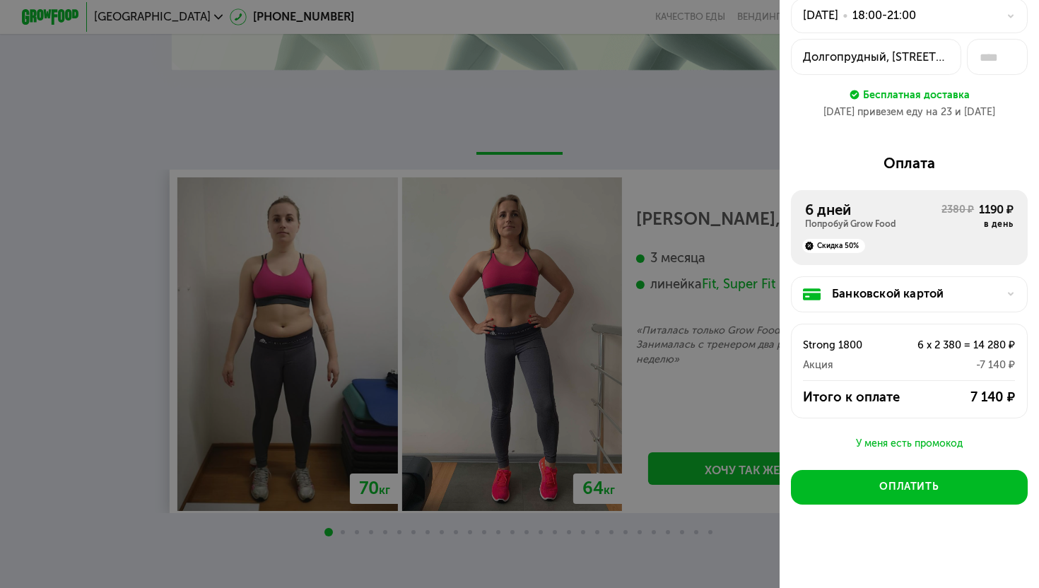
scroll to position [2531, 0]
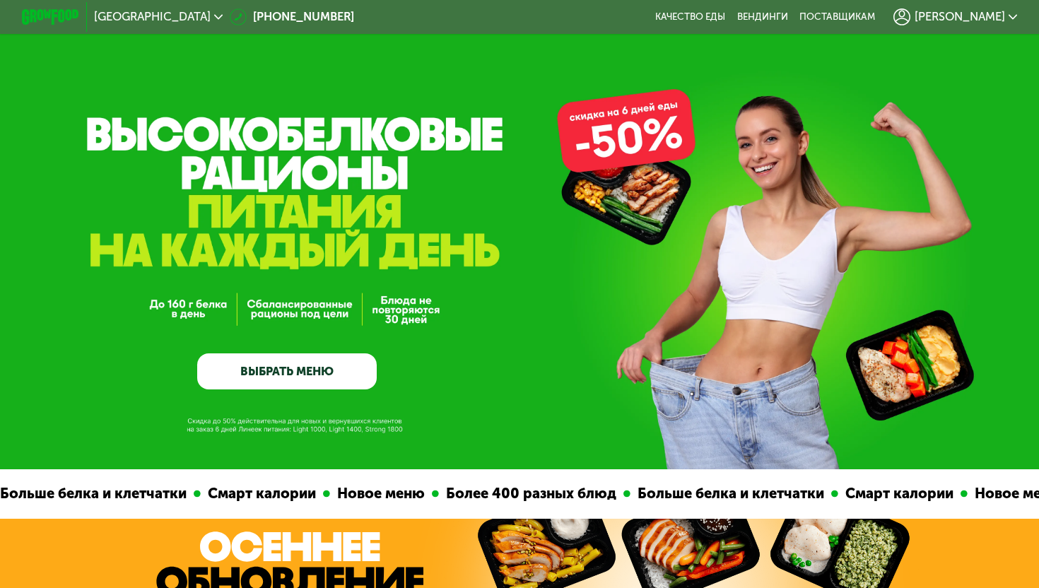
click at [279, 365] on link "ВЫБРАТЬ МЕНЮ" at bounding box center [287, 371] width 180 height 36
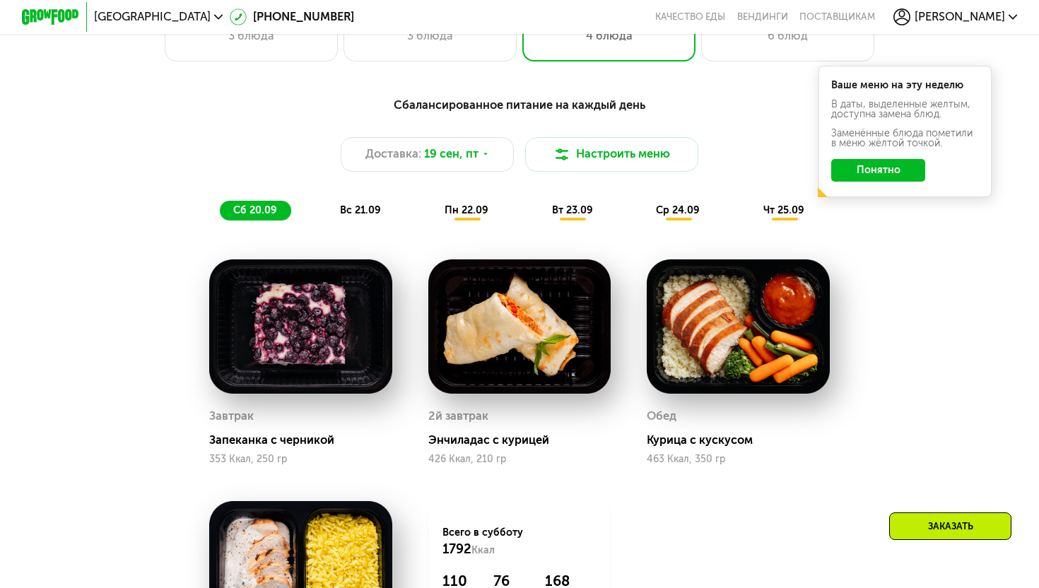
scroll to position [1006, 0]
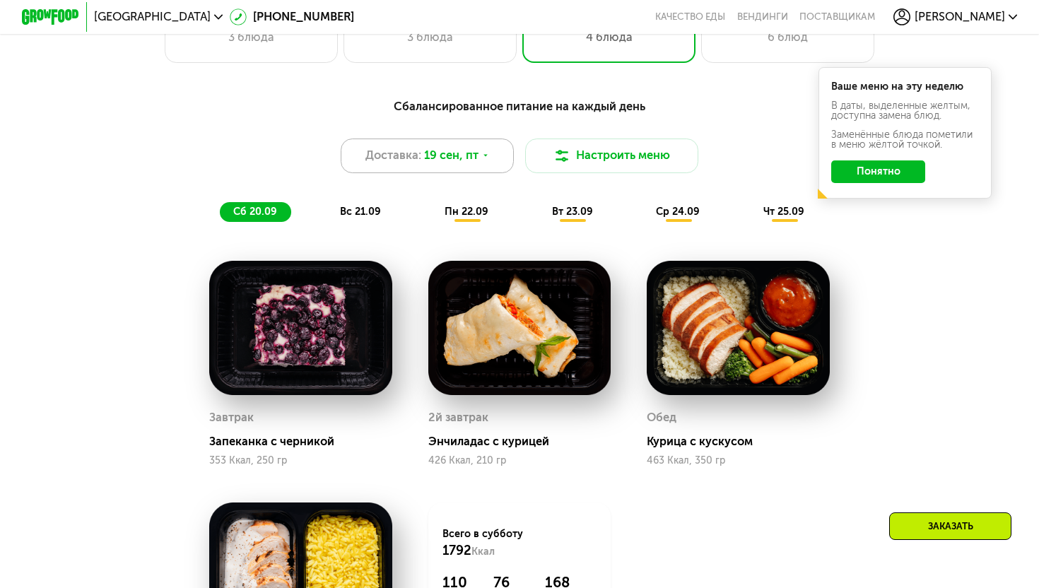
click at [478, 153] on span "19 сен, пт" at bounding box center [451, 156] width 54 height 18
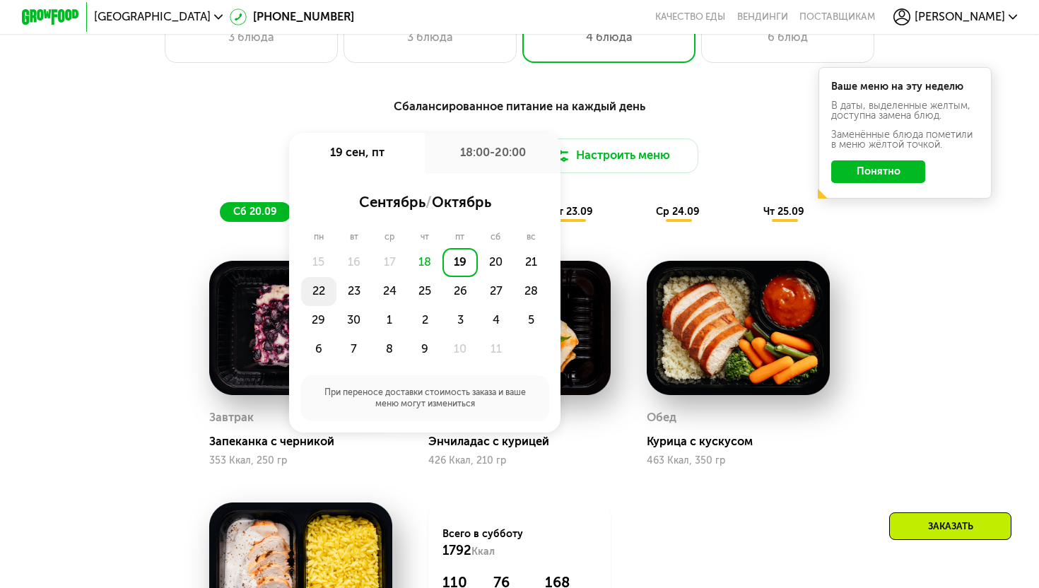
click at [315, 290] on div "22" at bounding box center [318, 291] width 35 height 29
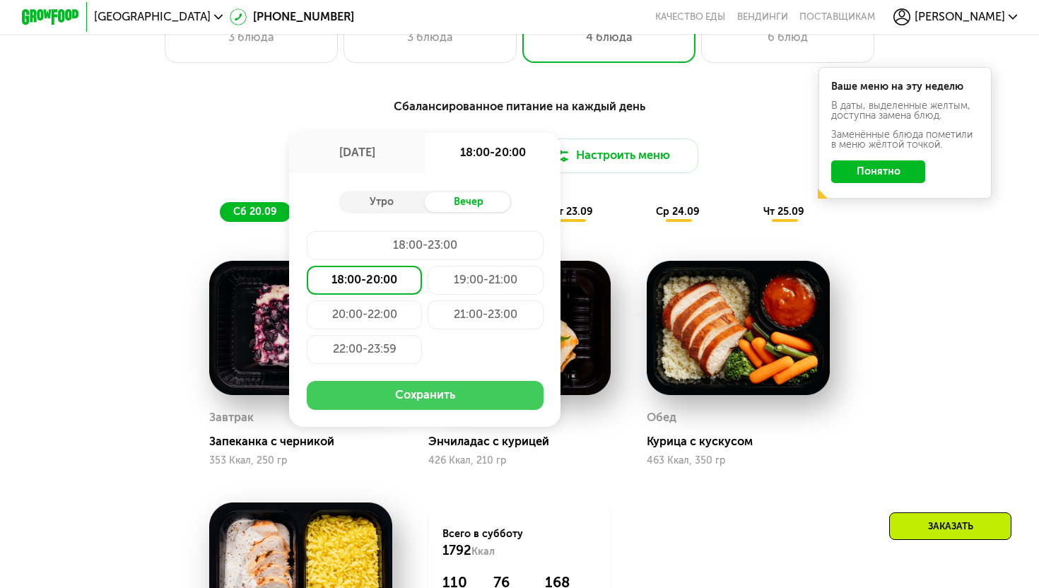
click at [396, 394] on button "Сохранить" at bounding box center [425, 395] width 237 height 29
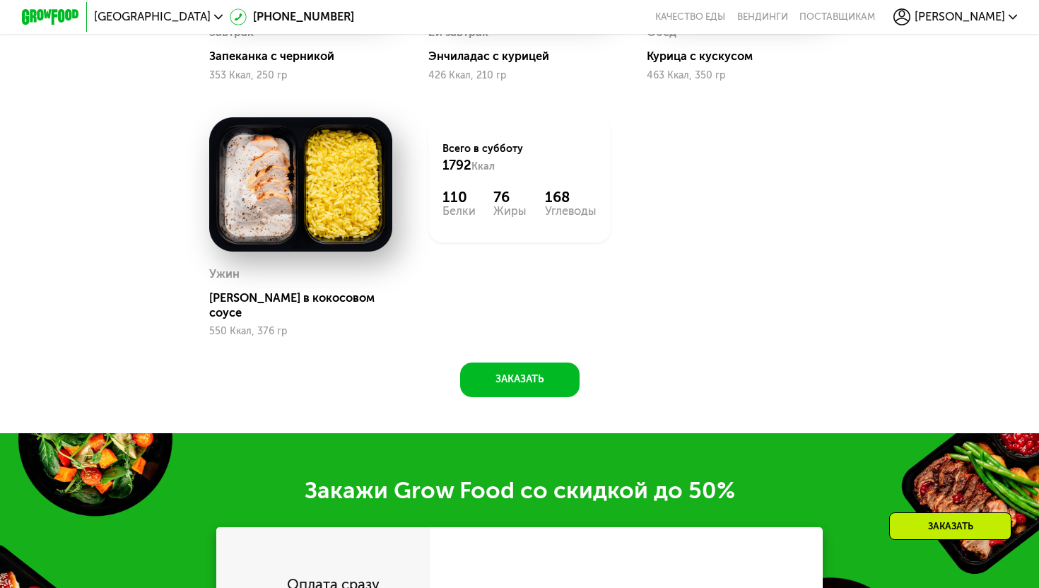
scroll to position [1548, 0]
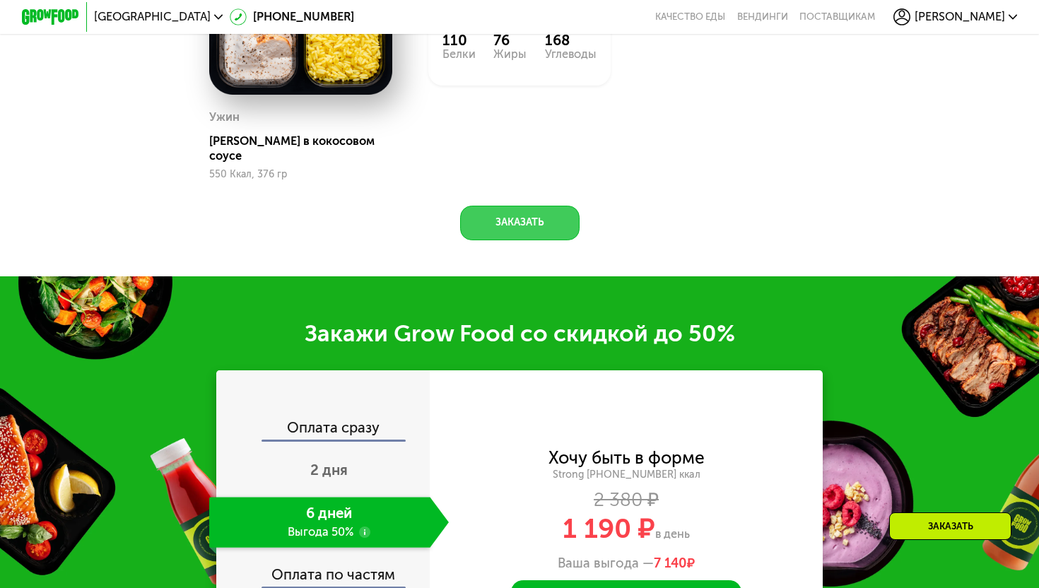
click at [541, 220] on button "Заказать" at bounding box center [519, 223] width 119 height 35
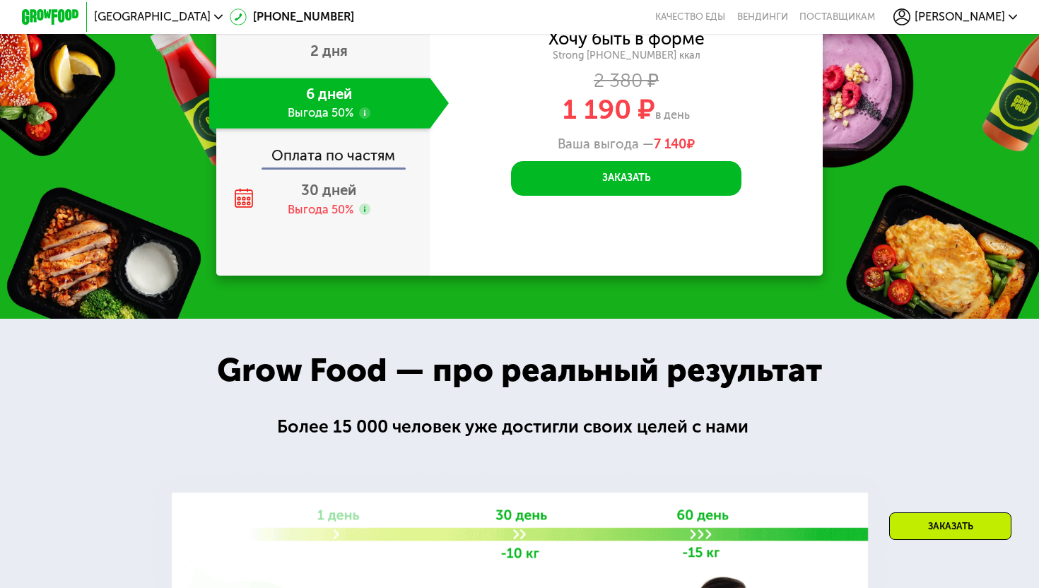
scroll to position [1966, 0]
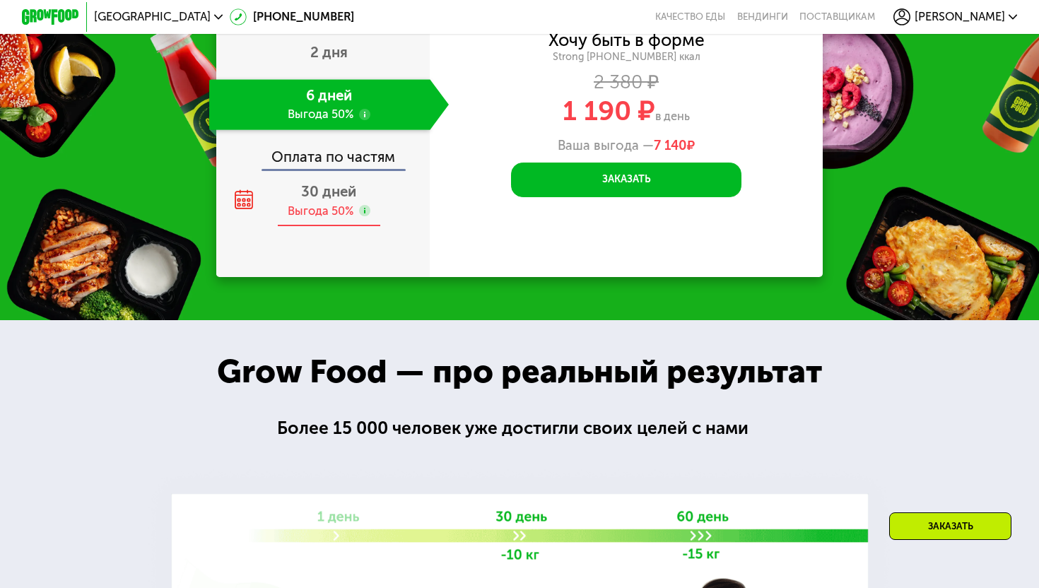
click at [352, 176] on div "30 дней Выгода 50%" at bounding box center [329, 201] width 240 height 50
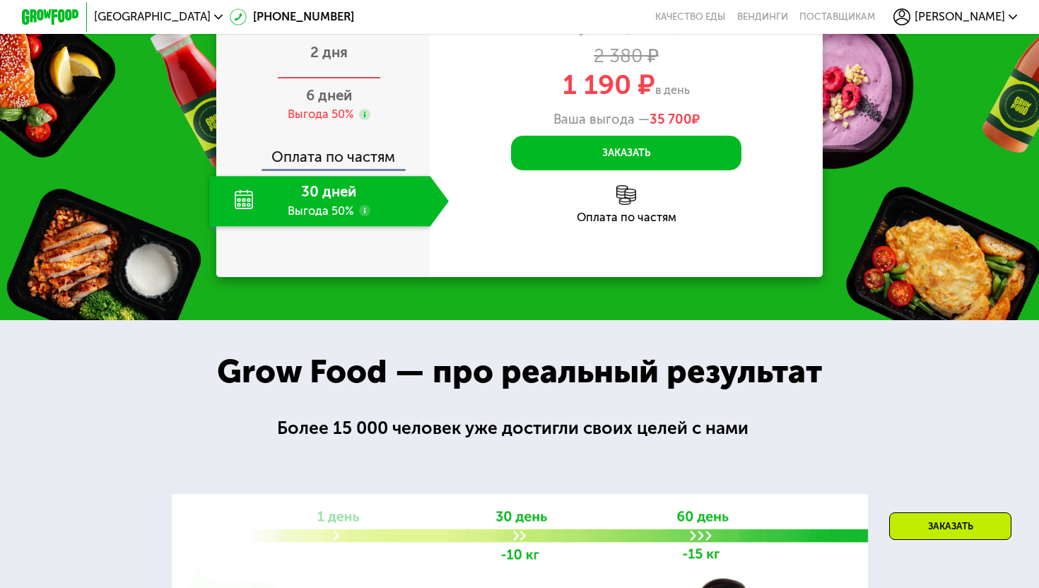
click at [346, 59] on div "2 дня" at bounding box center [329, 54] width 240 height 50
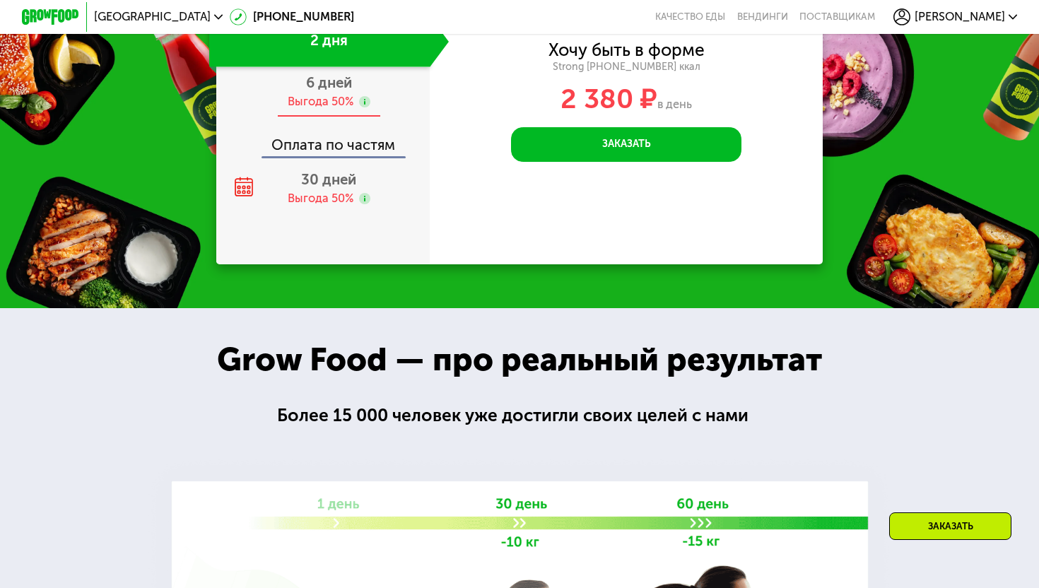
click at [339, 98] on div "Выгода 50%" at bounding box center [321, 102] width 66 height 16
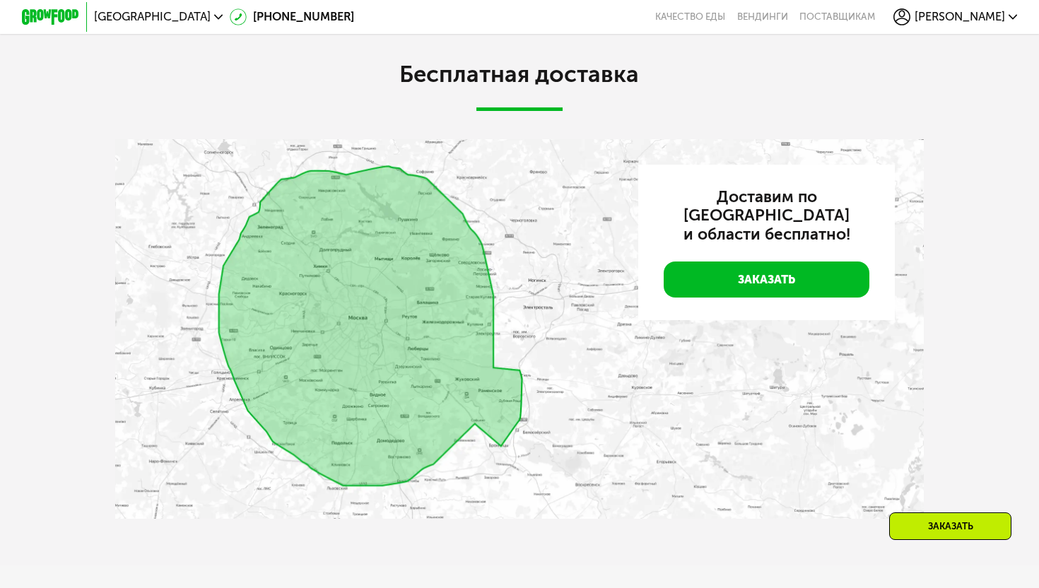
scroll to position [3517, 0]
